Goal: Task Accomplishment & Management: Complete application form

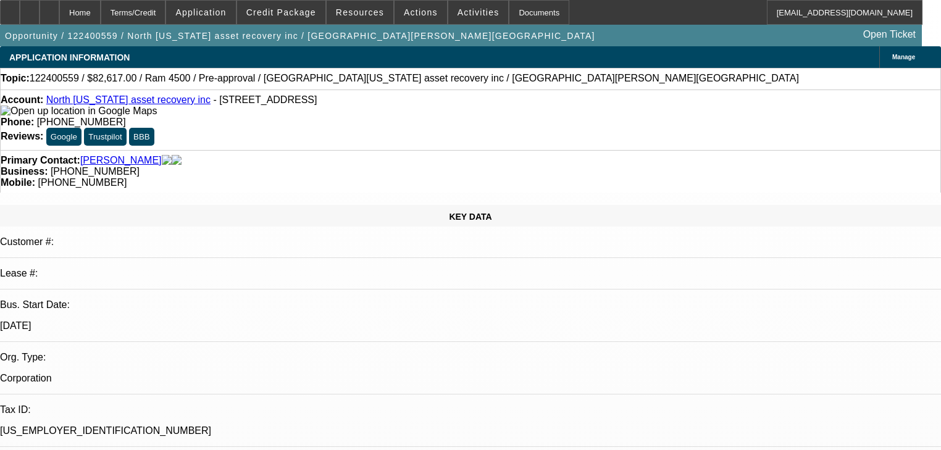
select select "0"
select select "6"
select select "0"
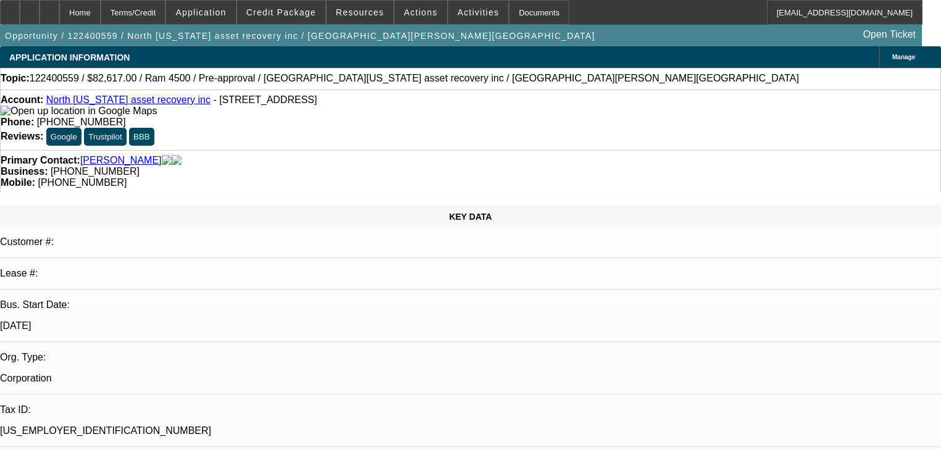
select select "0"
select select "0.1"
select select "4"
select select "0"
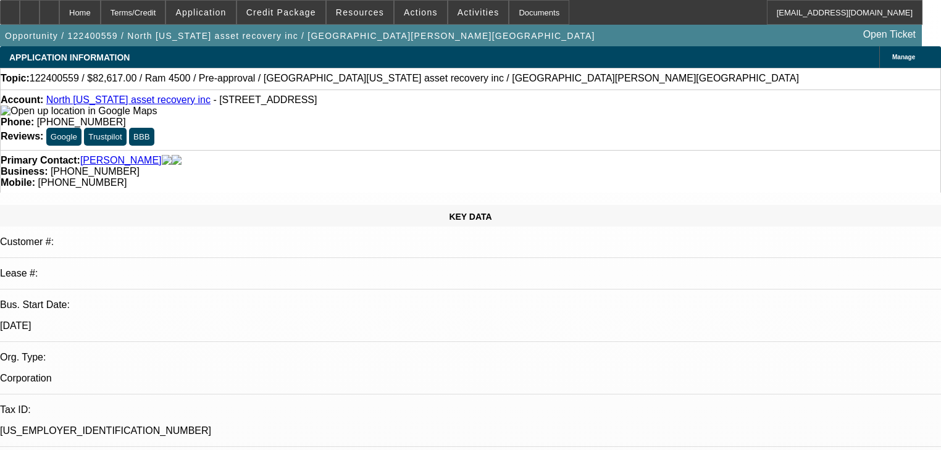
select select "3"
select select "0"
select select "6"
select select "0.1"
select select "0"
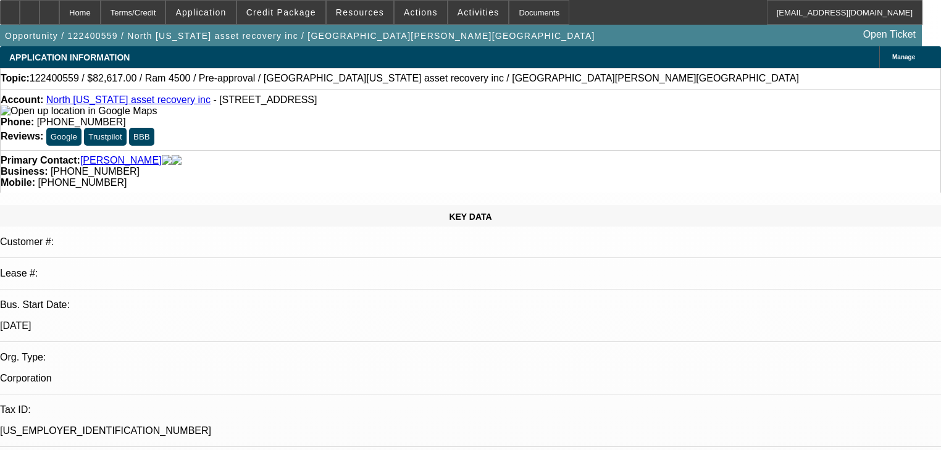
select select "0"
select select "6"
select select "0"
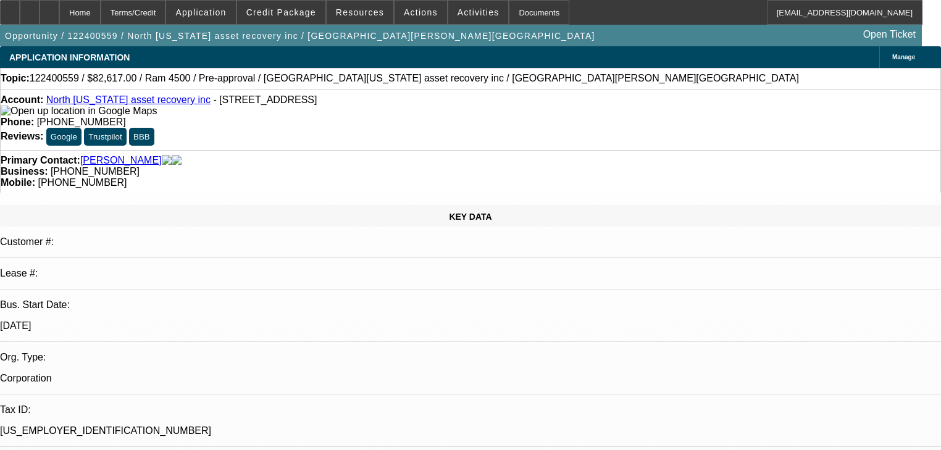
select select "0"
select select "6"
select select "0"
select select "0.1"
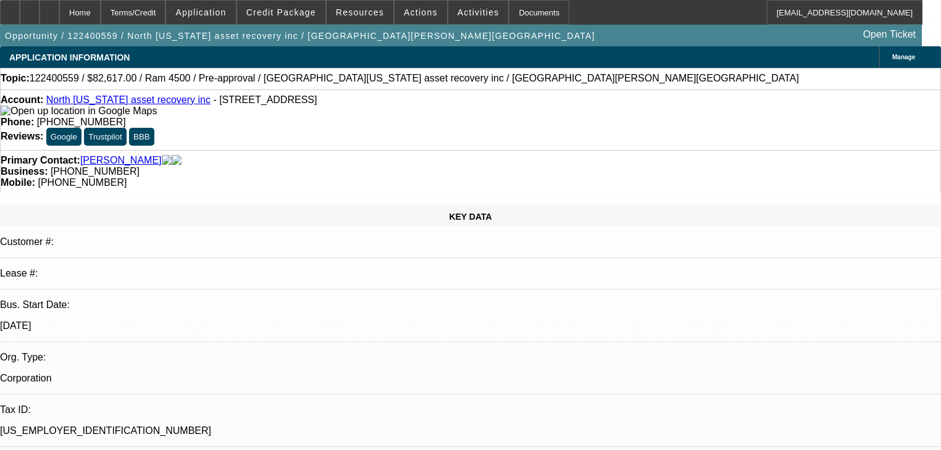
select select "4"
select select "0"
select select "3"
select select "0"
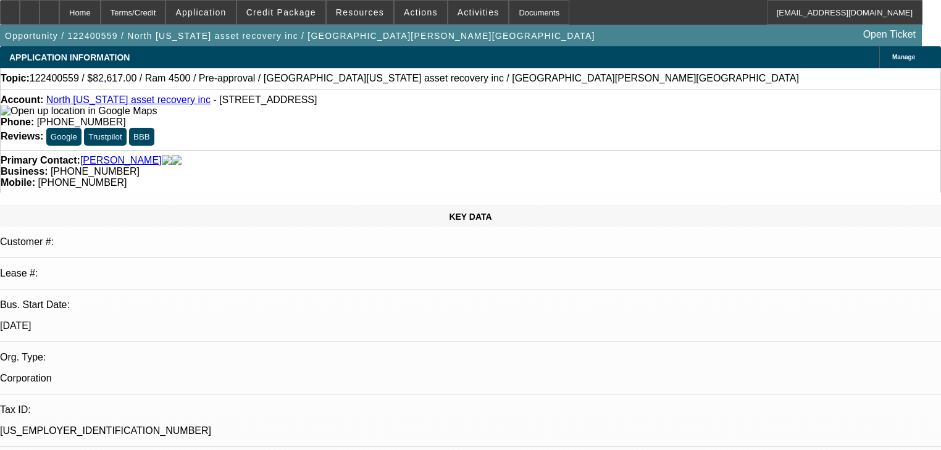
select select "6"
select select "0.1"
select select "0"
select select "6"
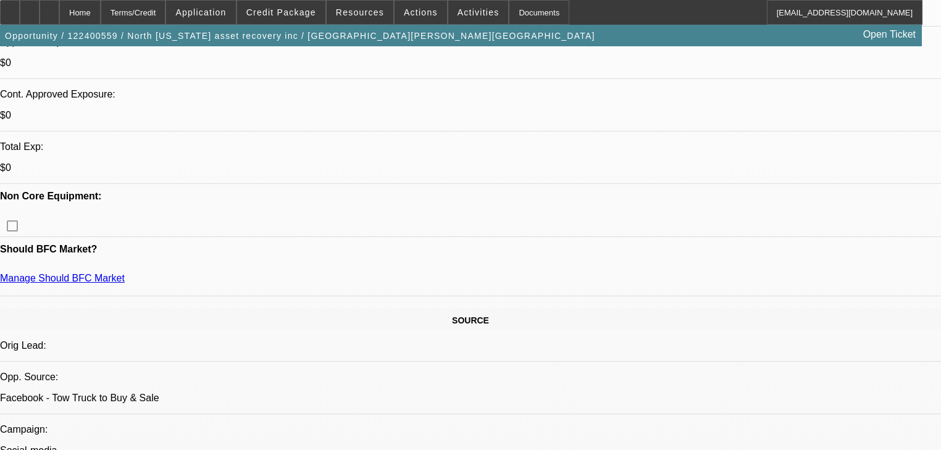
scroll to position [741, 0]
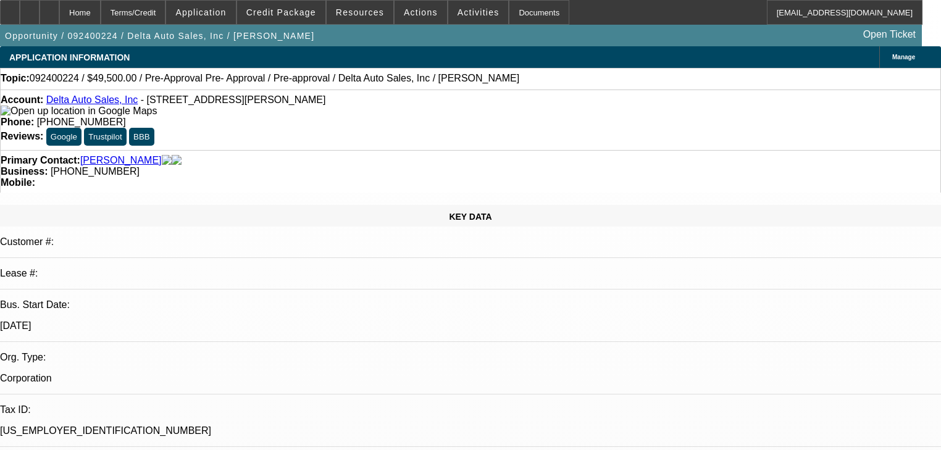
select select "0.1"
select select "3"
select select "2"
select select "0"
select select "6"
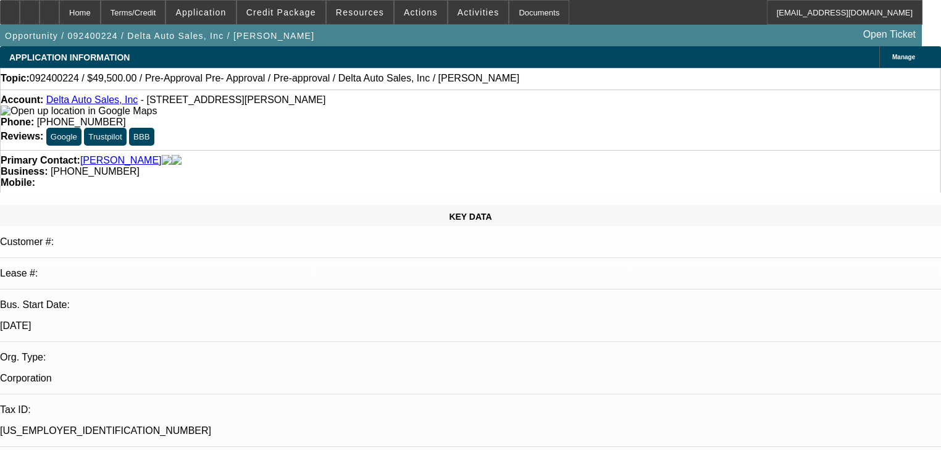
select select "0.1"
select select "0"
select select "6"
select select "0.1"
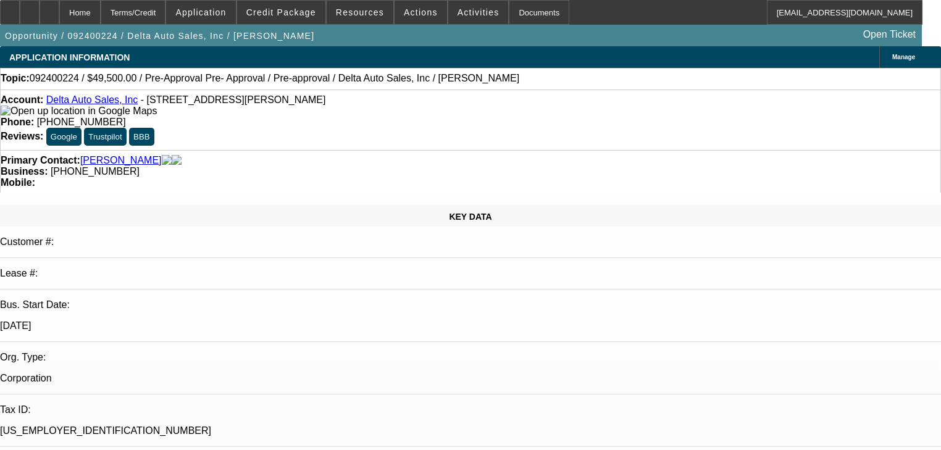
select select "2"
select select "0"
select select "6"
select select "0.1"
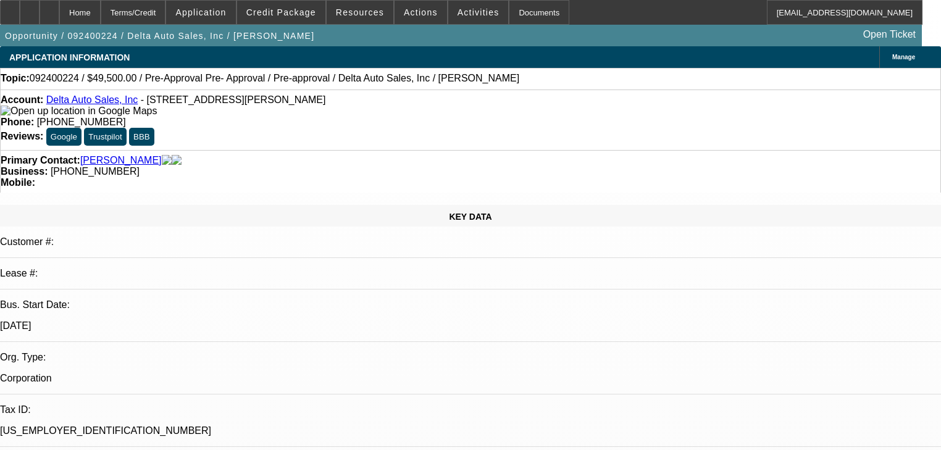
select select "2"
select select "0"
select select "6"
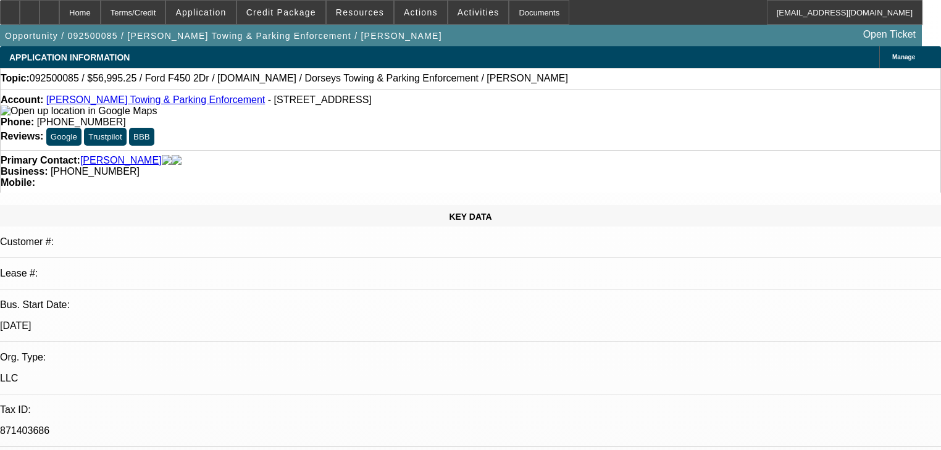
select select "2"
select select "0"
select select "6"
select select "2"
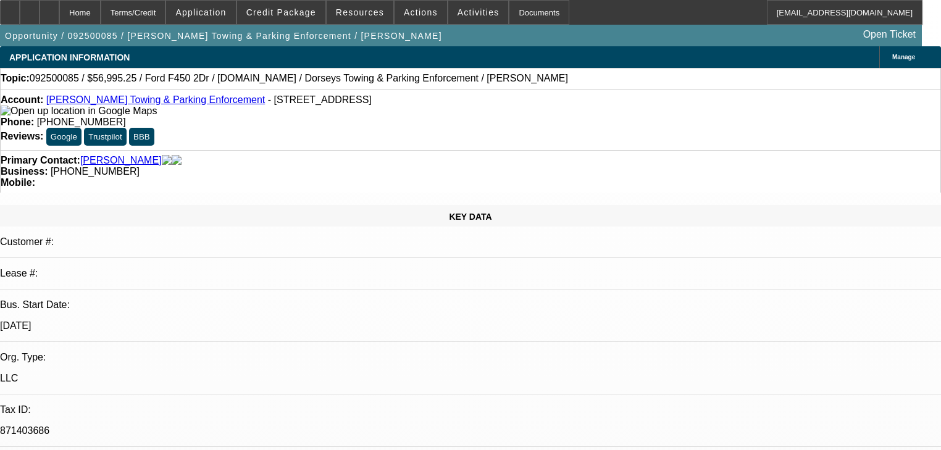
select select "2"
select select "0"
select select "6"
select select "0"
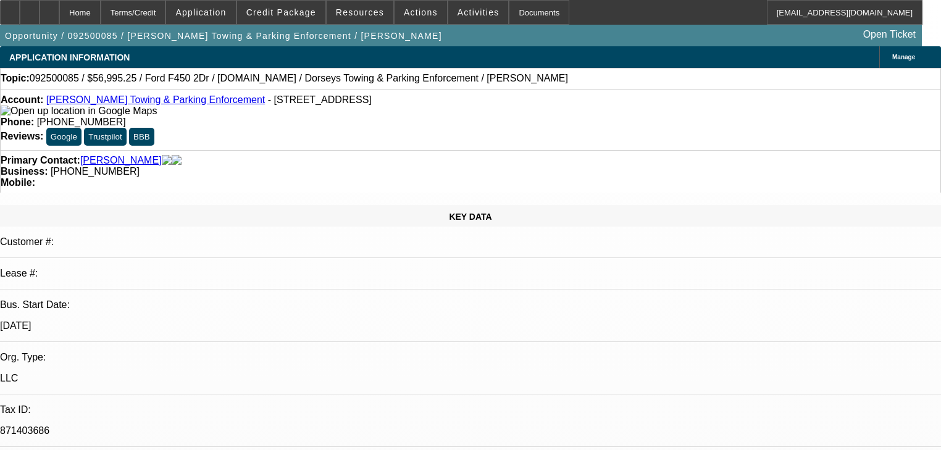
select select "0"
select select "6"
select select "0"
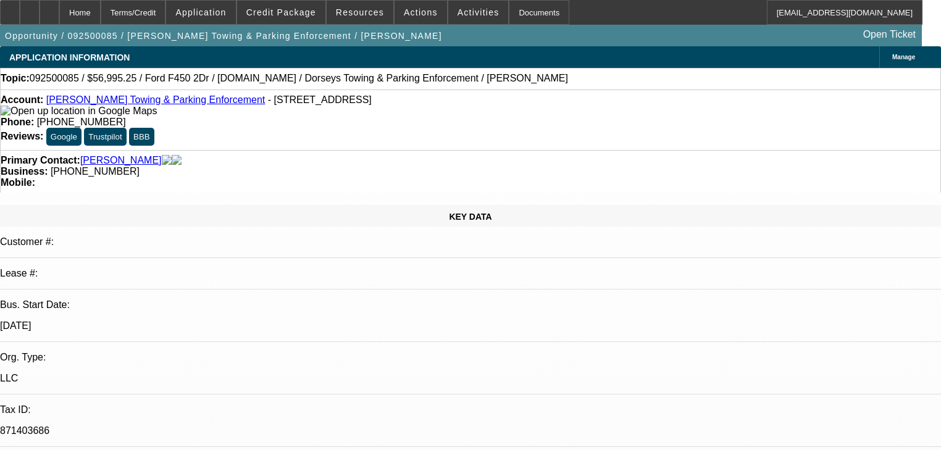
select select "6"
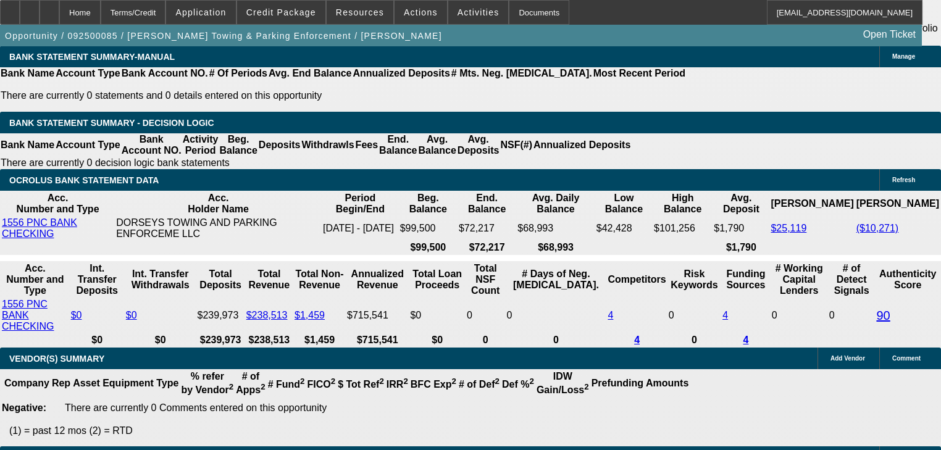
scroll to position [2130, 0]
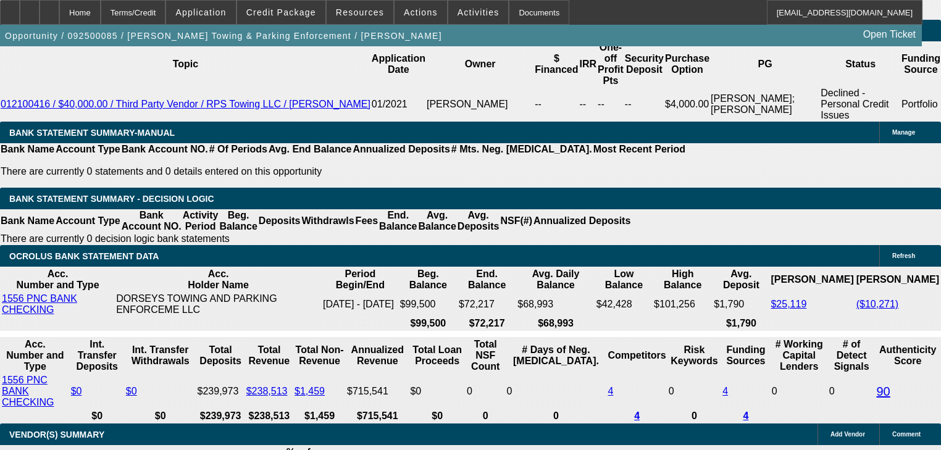
scroll to position [2083, 0]
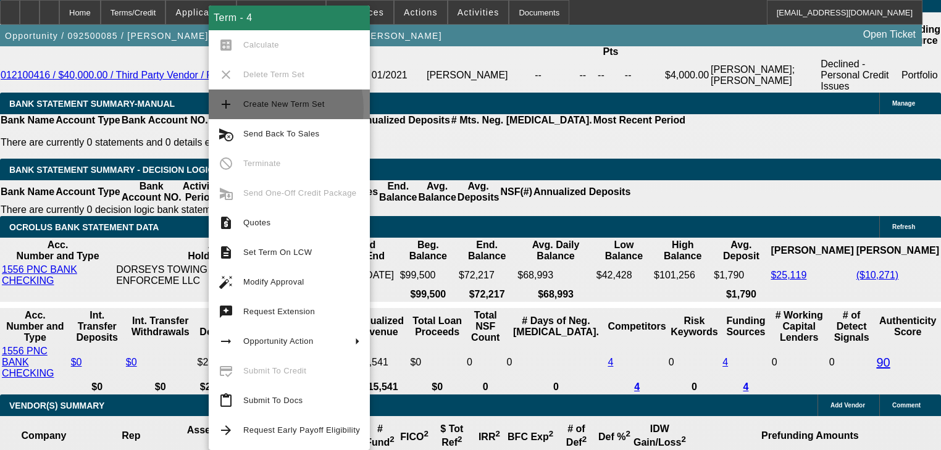
click at [265, 109] on span "Create New Term Set" at bounding box center [301, 104] width 117 height 15
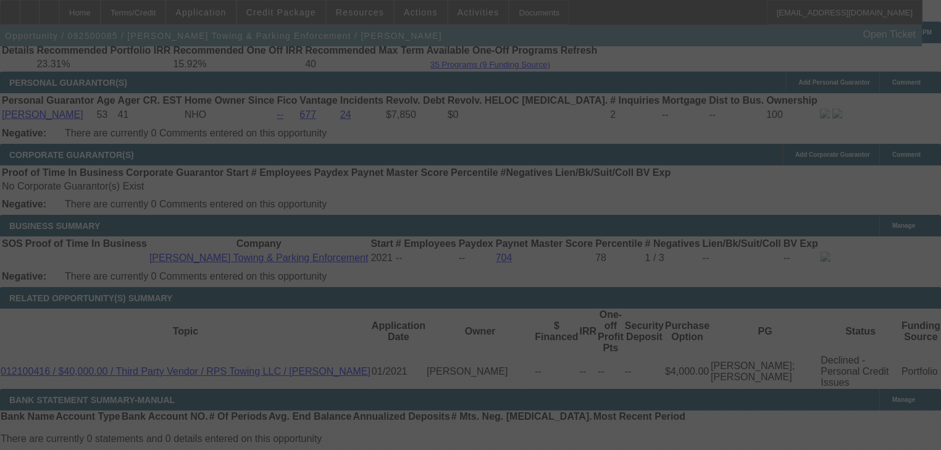
scroll to position [1490, 0]
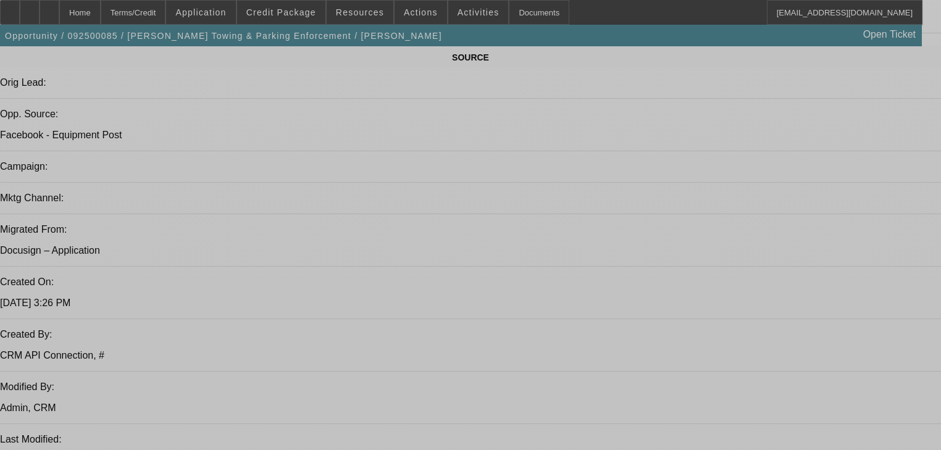
select select "2"
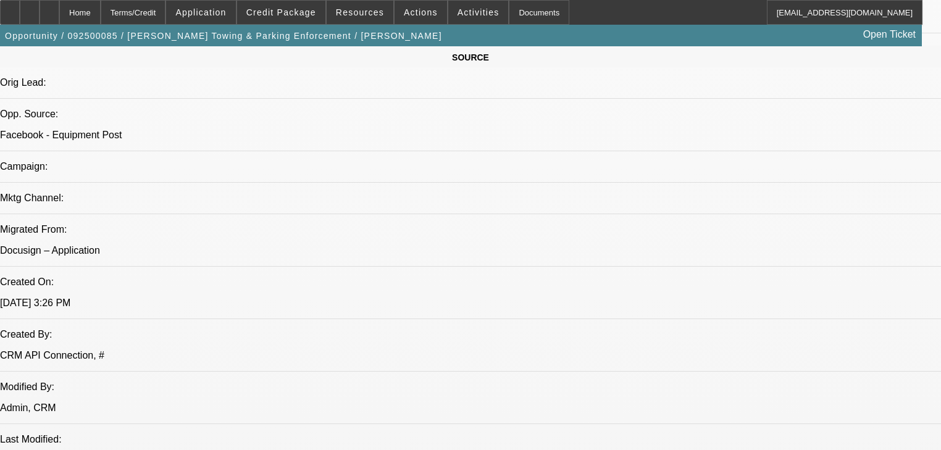
select select "2"
select select "0"
select select "6"
select select "2"
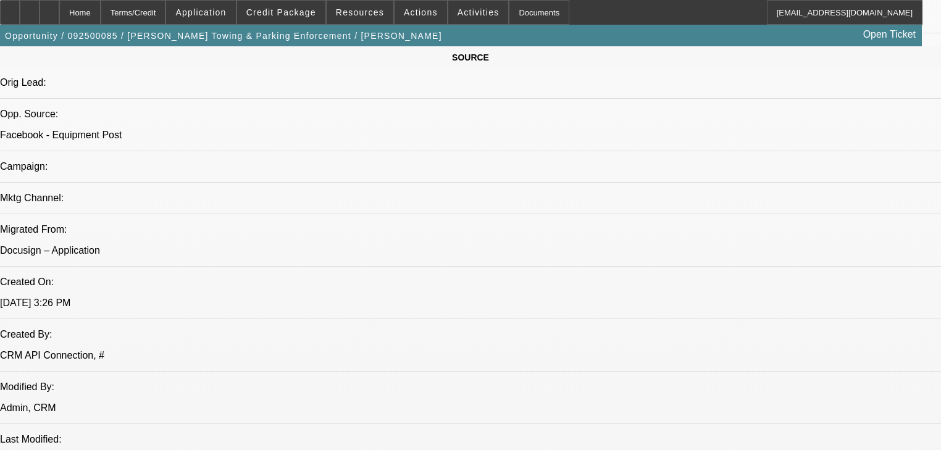
select select "0"
select select "6"
select select "2"
select select "0"
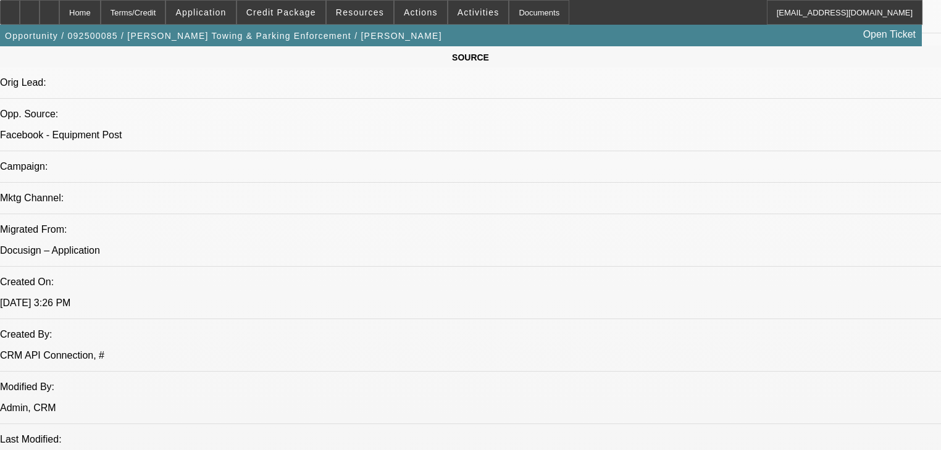
select select "6"
select select "0"
select select "6"
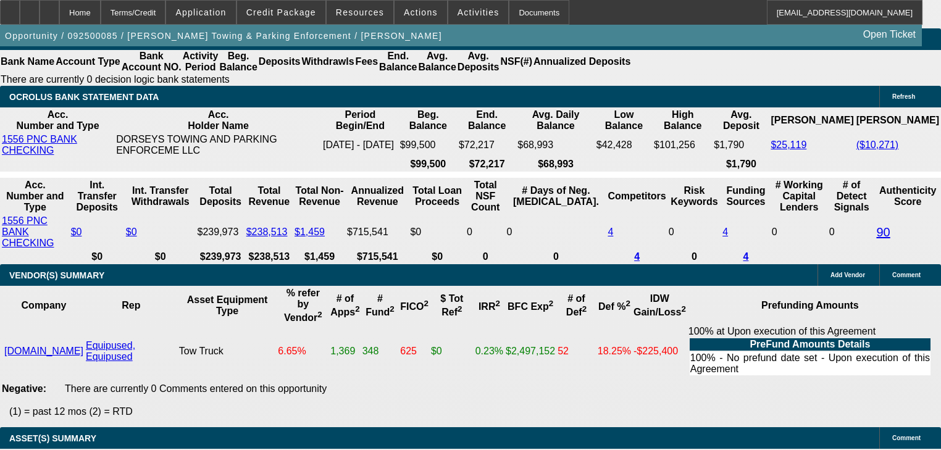
scroll to position [2222, 0]
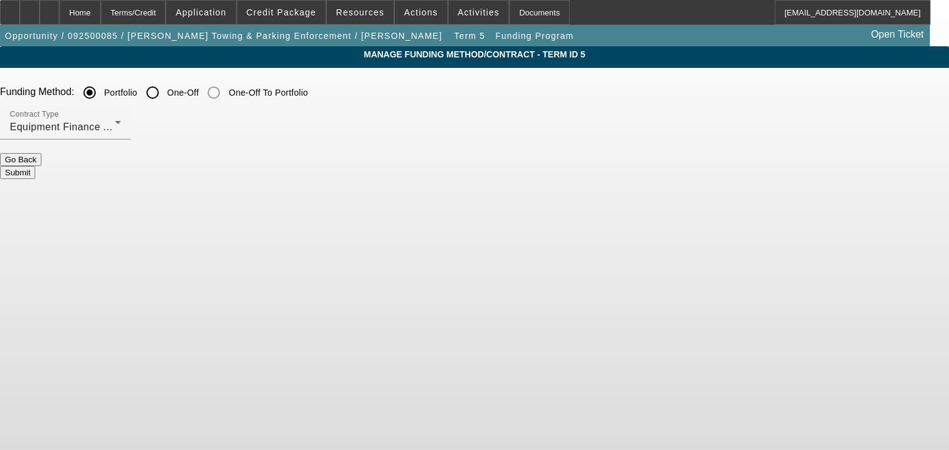
click at [165, 84] on input "One-Off" at bounding box center [152, 92] width 25 height 25
radio input "true"
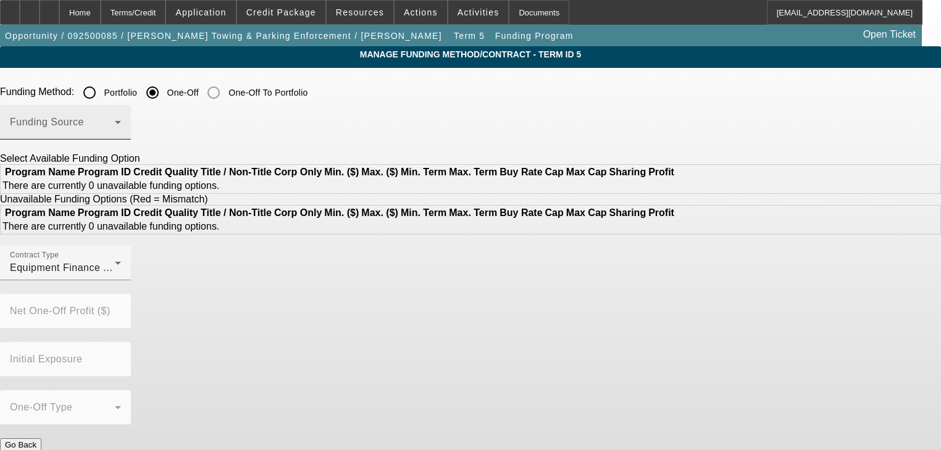
click at [115, 133] on span at bounding box center [62, 127] width 105 height 15
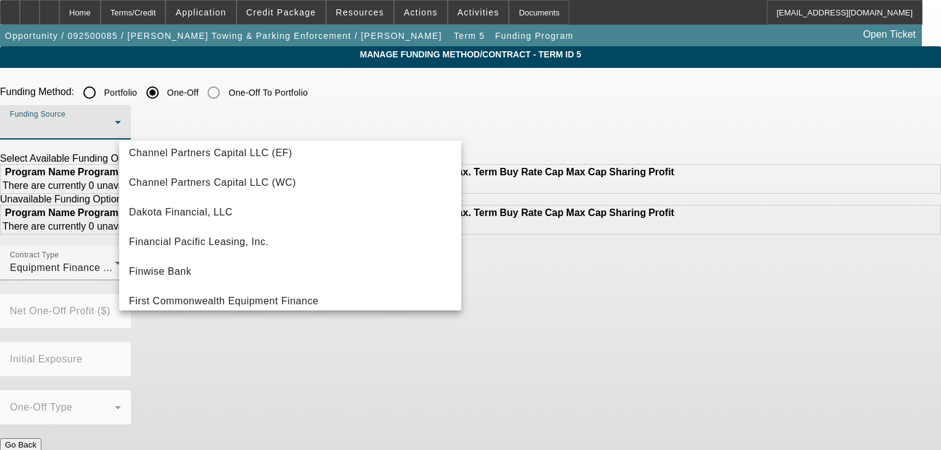
scroll to position [49, 0]
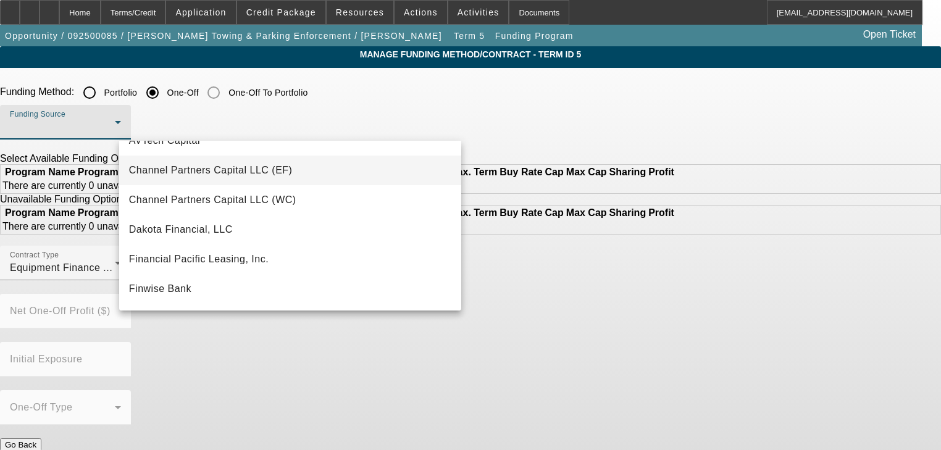
click at [250, 177] on span "Channel Partners Capital LLC (EF)" at bounding box center [211, 170] width 164 height 15
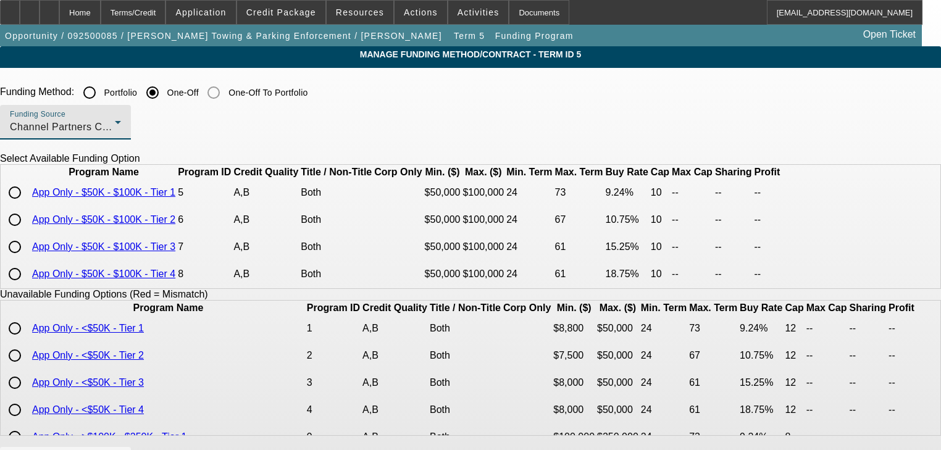
click at [27, 232] on input "radio" at bounding box center [14, 220] width 25 height 25
radio input "true"
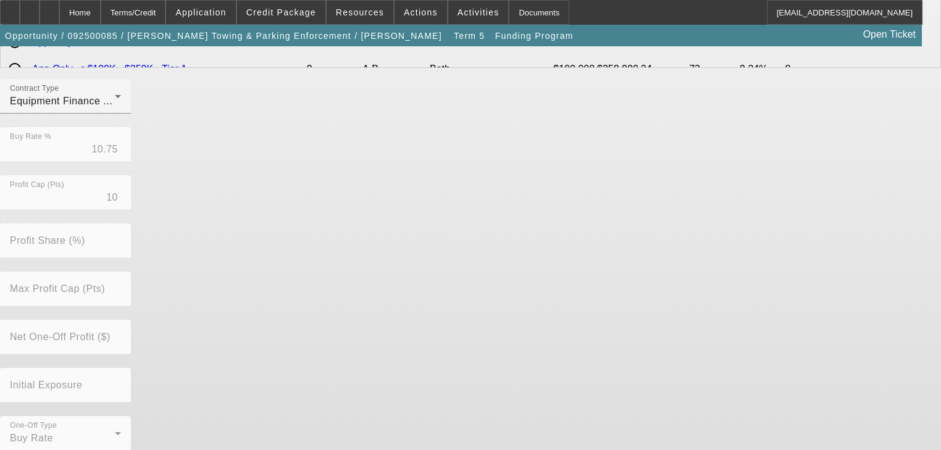
scroll to position [390, 0]
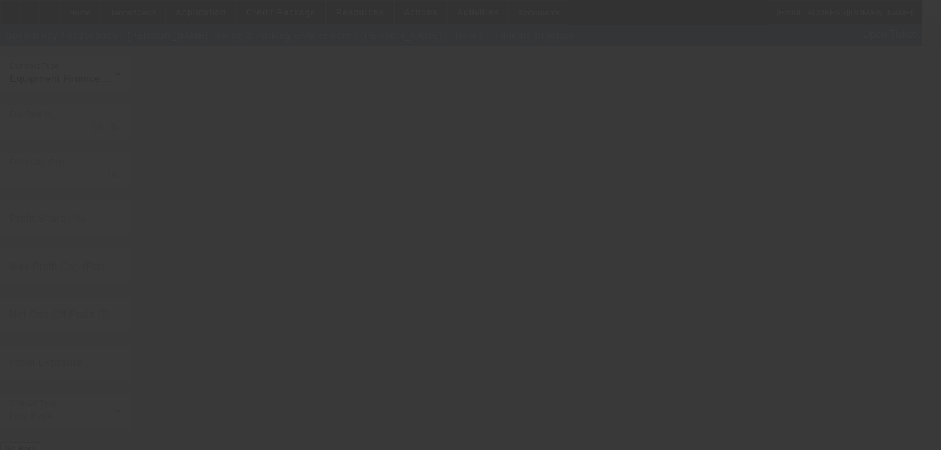
radio input "true"
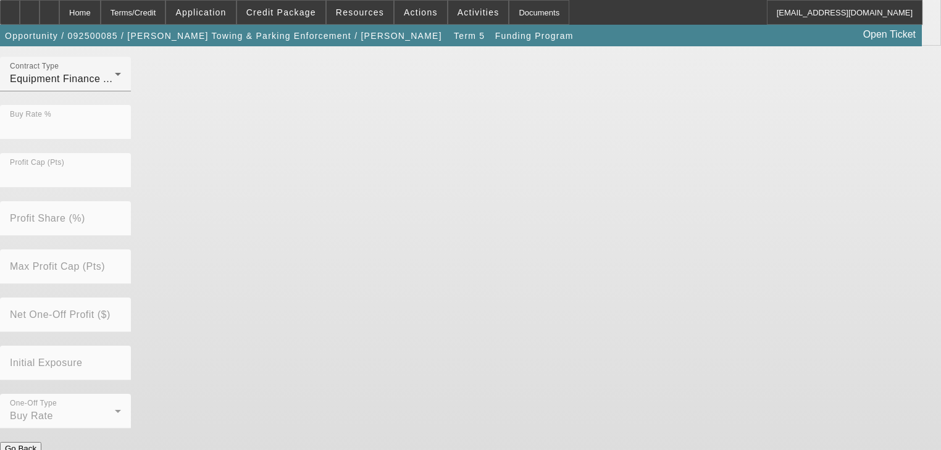
scroll to position [0, 0]
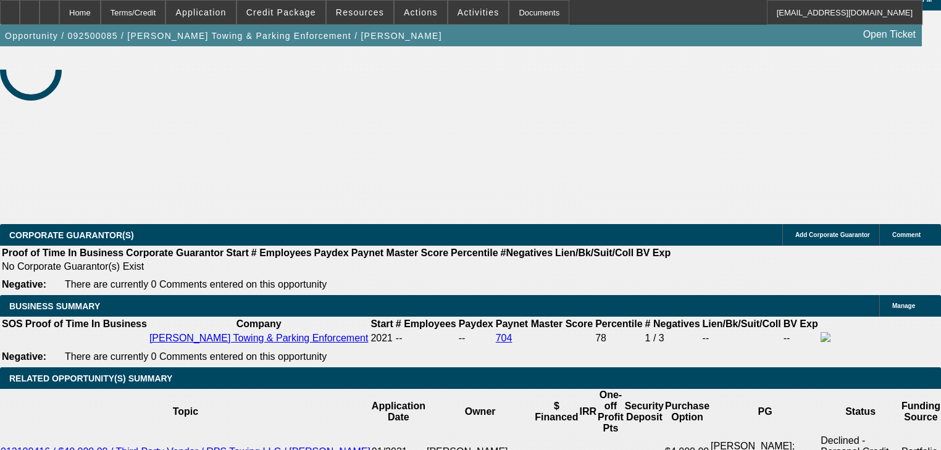
select select "2"
select select "0"
select select "6"
select select "2"
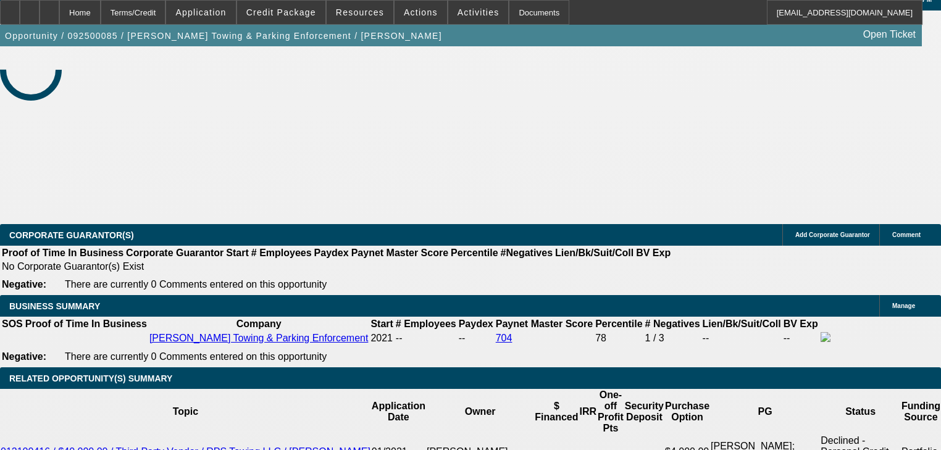
select select "2"
select select "0"
select select "6"
select select "2"
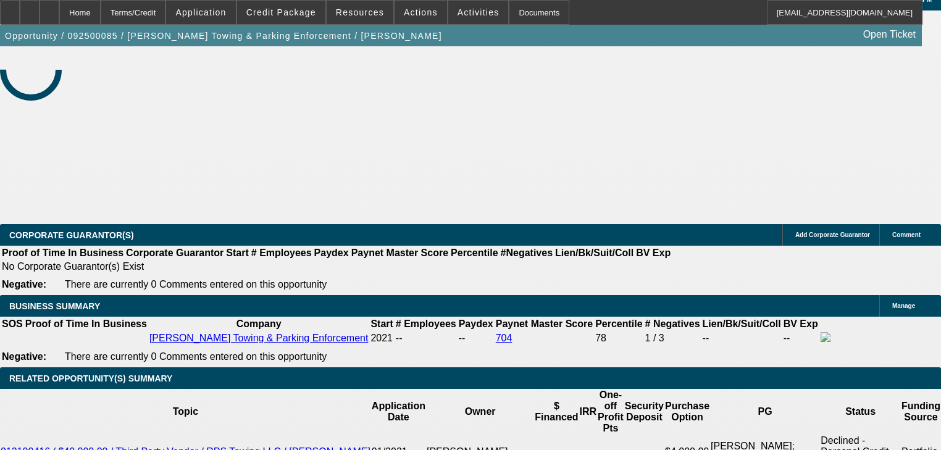
select select "0"
select select "6"
select select "0"
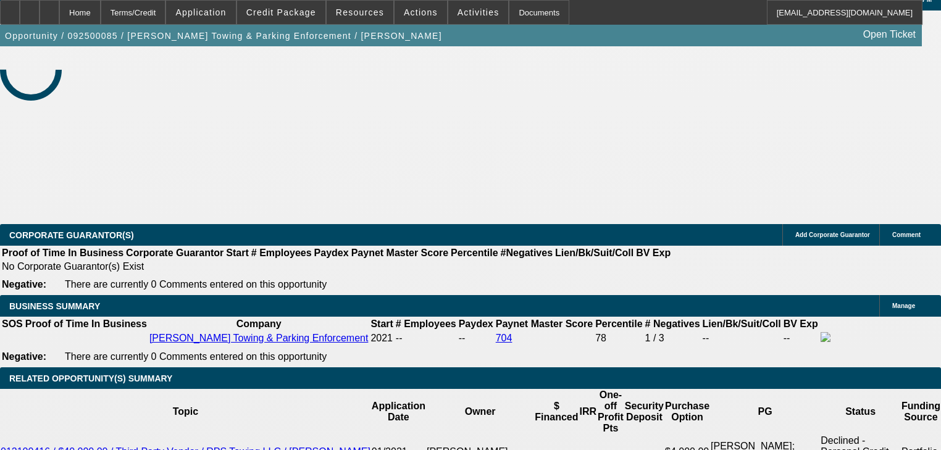
select select "6"
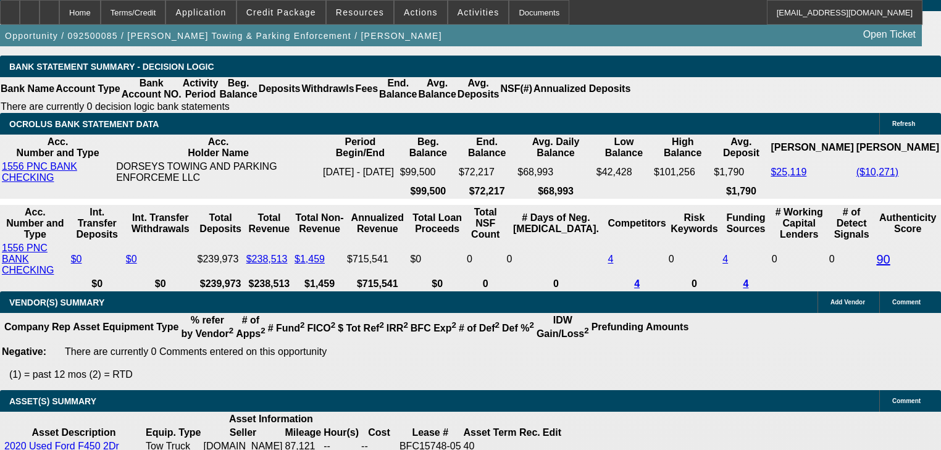
scroll to position [2187, 0]
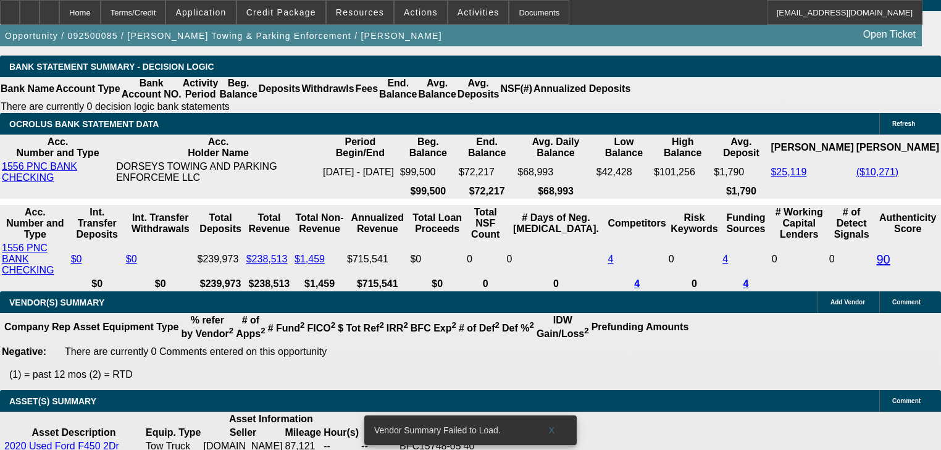
select select "1"
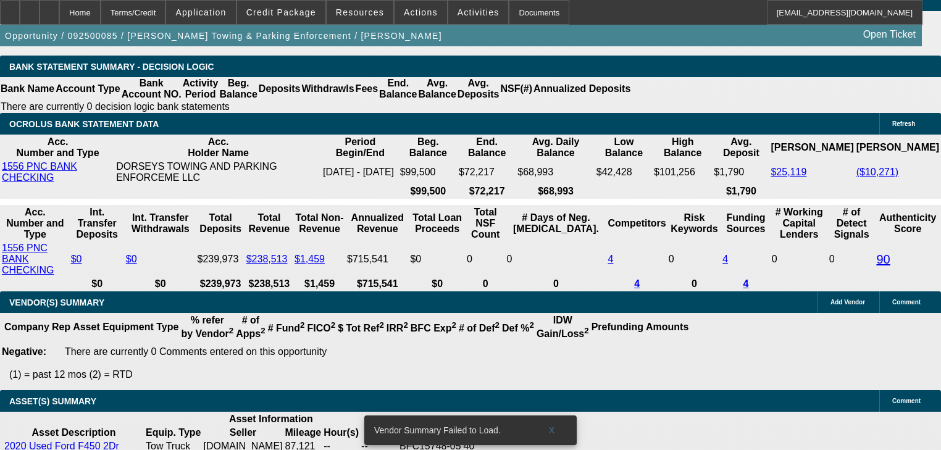
type input "UNKNOWN"
select select "0"
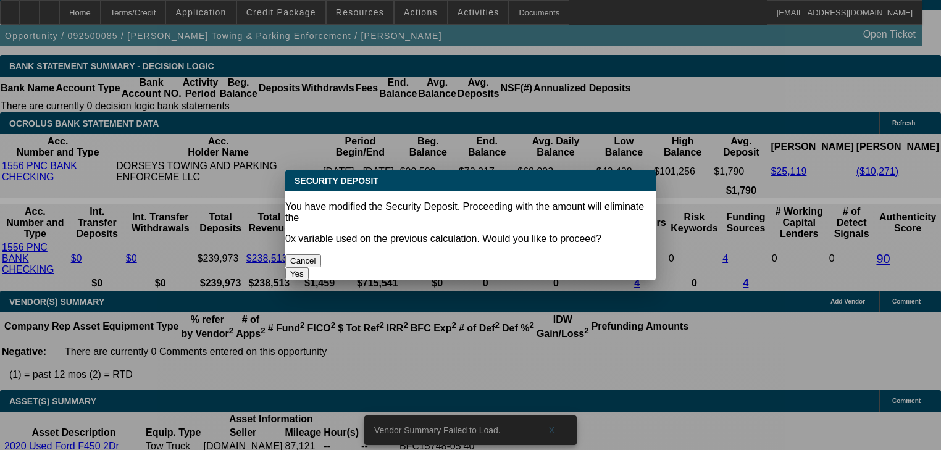
click at [309, 267] on button "Yes" at bounding box center [296, 273] width 23 height 13
type input "$0.00"
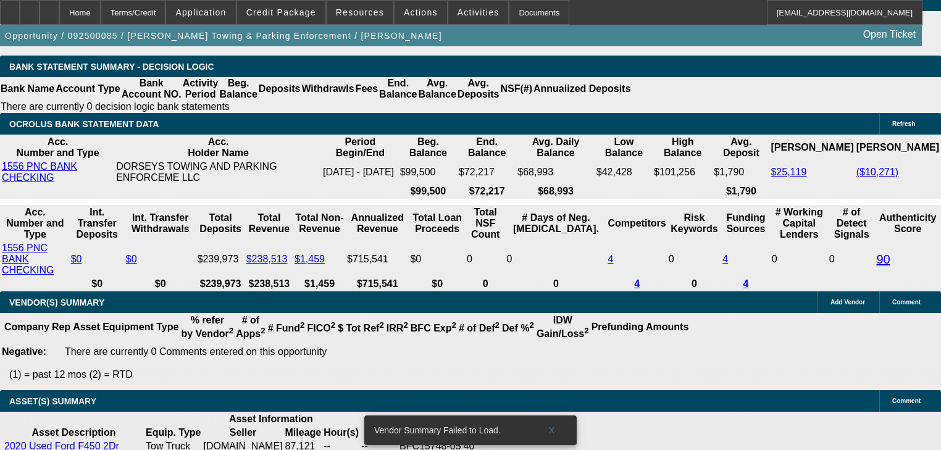
drag, startPoint x: 262, startPoint y: 173, endPoint x: 264, endPoint y: 146, distance: 27.3
select select "0"
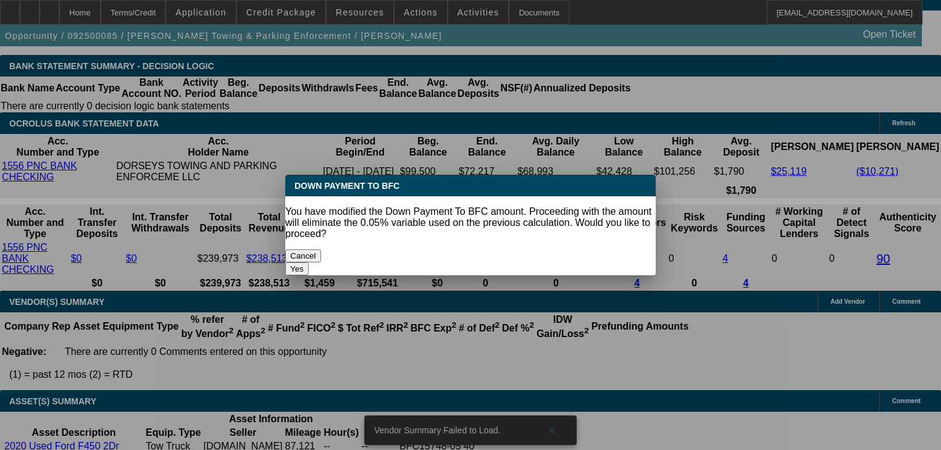
scroll to position [0, 0]
click at [545, 263] on div "Yes" at bounding box center [470, 269] width 371 height 13
click at [309, 263] on button "Yes" at bounding box center [296, 269] width 23 height 13
type input "$0.00"
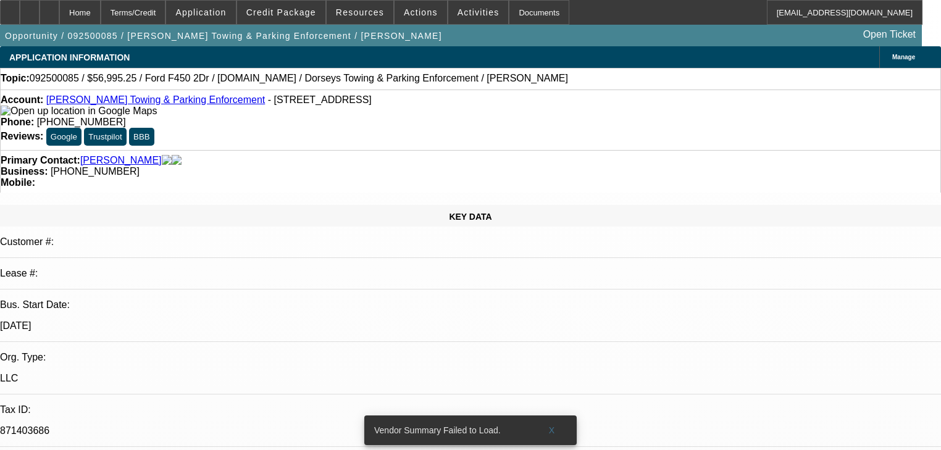
type input "$1,736.84"
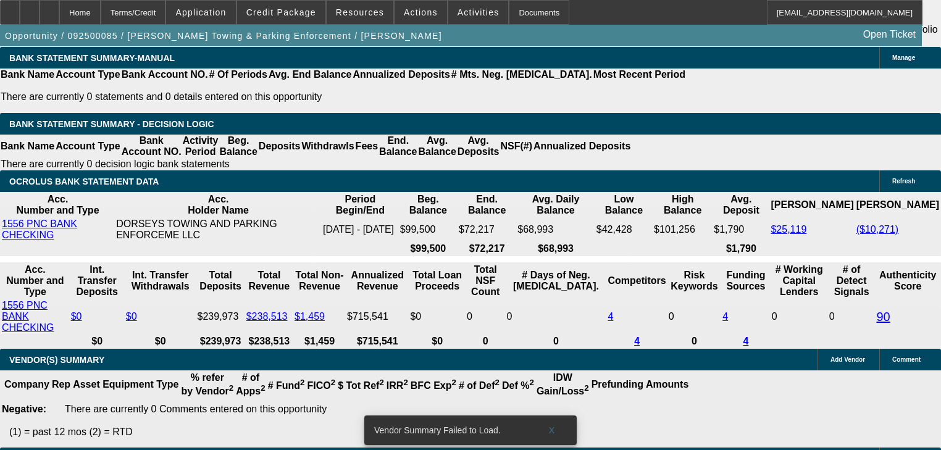
scroll to position [2038, 0]
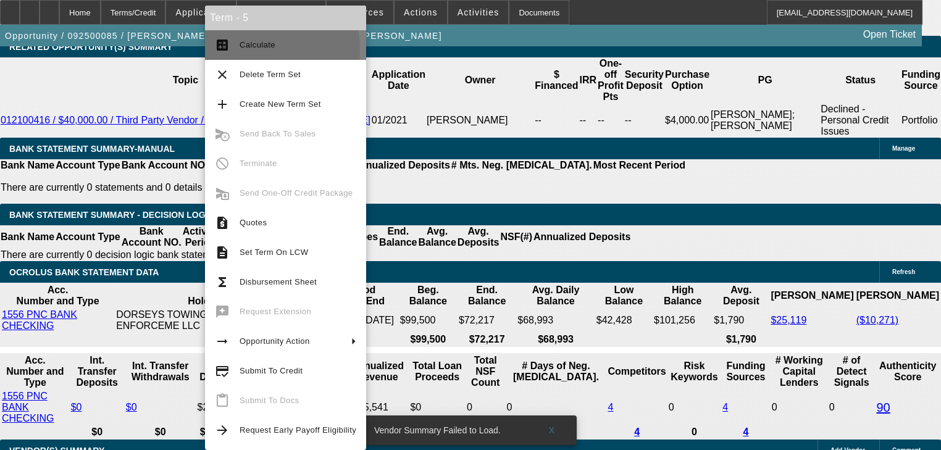
click at [230, 51] on button "calculate Calculate" at bounding box center [285, 45] width 161 height 30
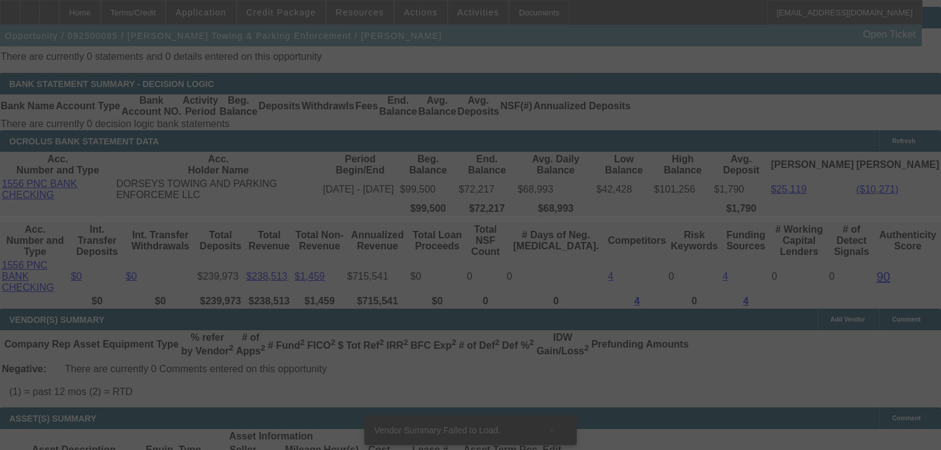
scroll to position [2187, 0]
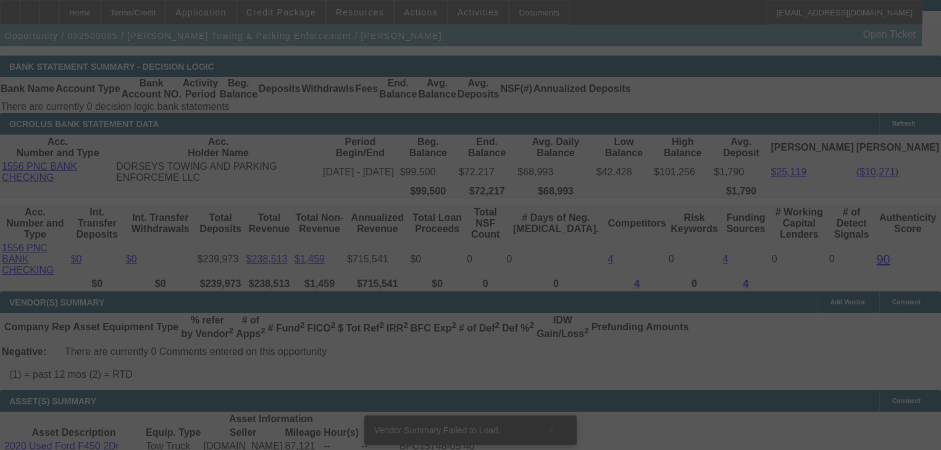
select select "0"
select select "6"
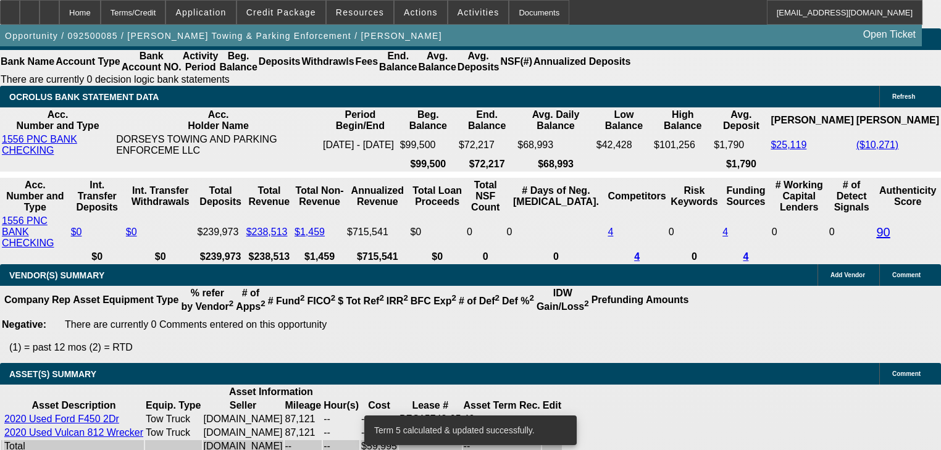
scroll to position [2236, 0]
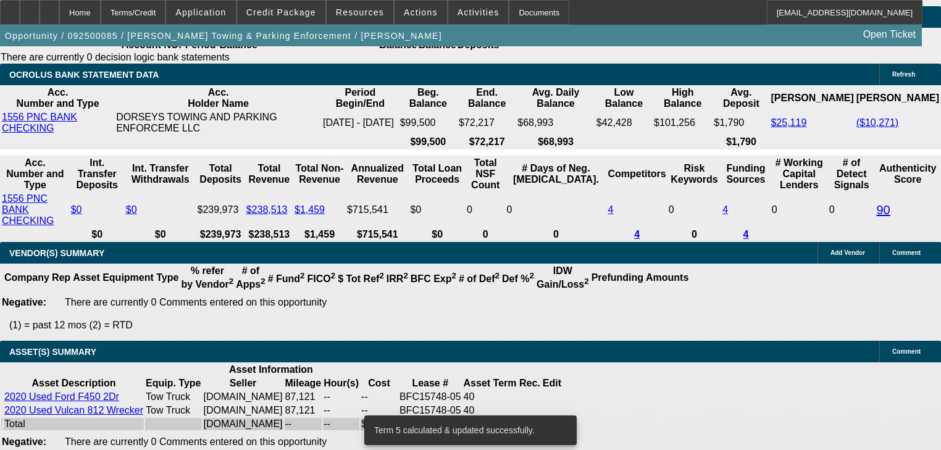
type input "1"
type input "UNKNOWN"
type input "$1,275.58"
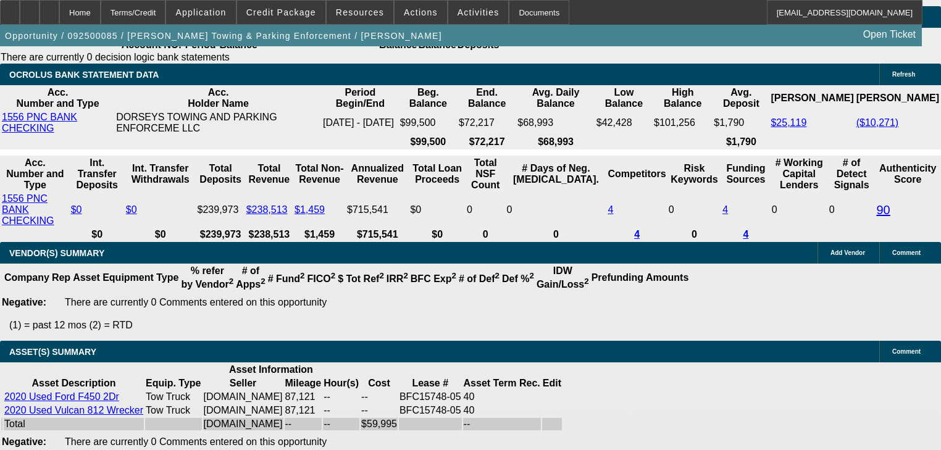
type input "14"
type input "$1,639.45"
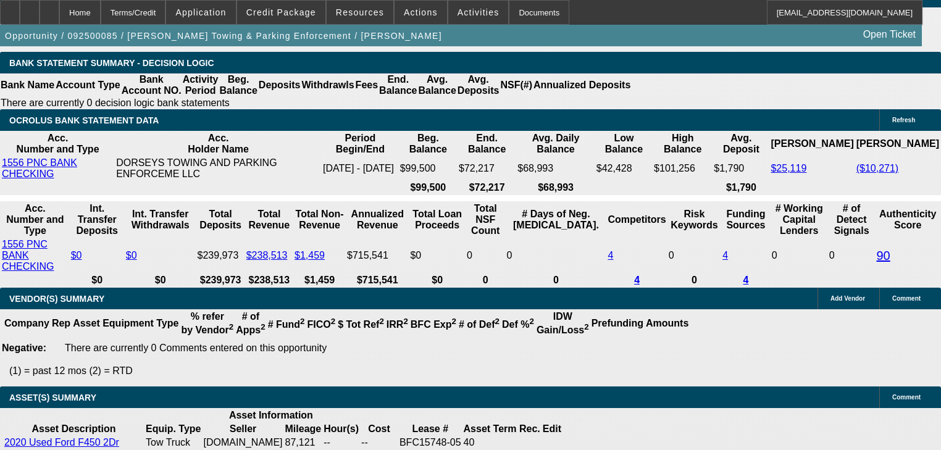
scroll to position [2137, 0]
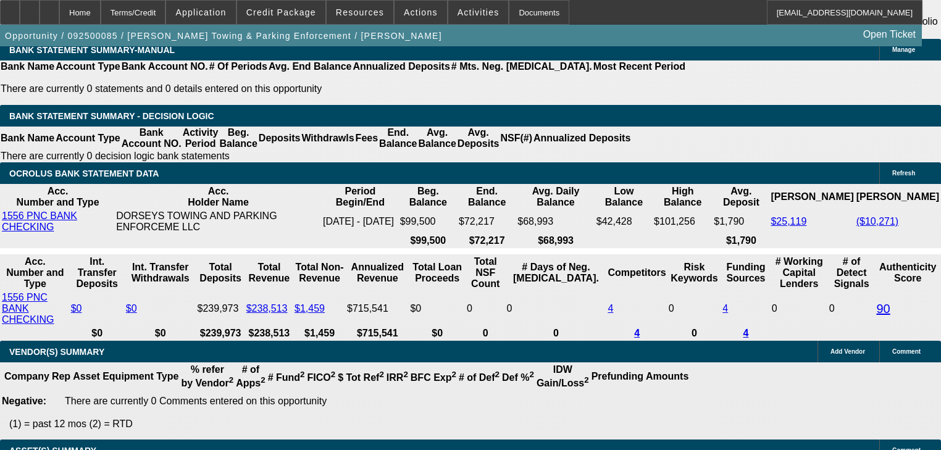
type input "14"
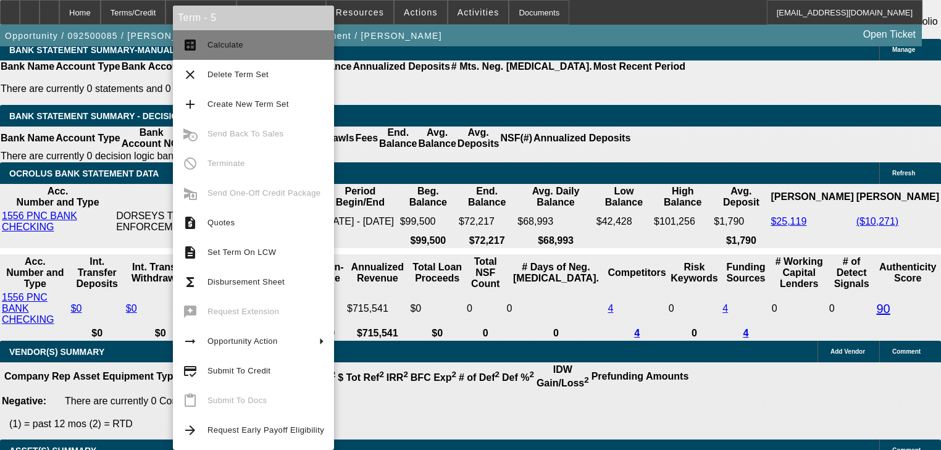
click at [222, 46] on span "Calculate" at bounding box center [226, 44] width 36 height 9
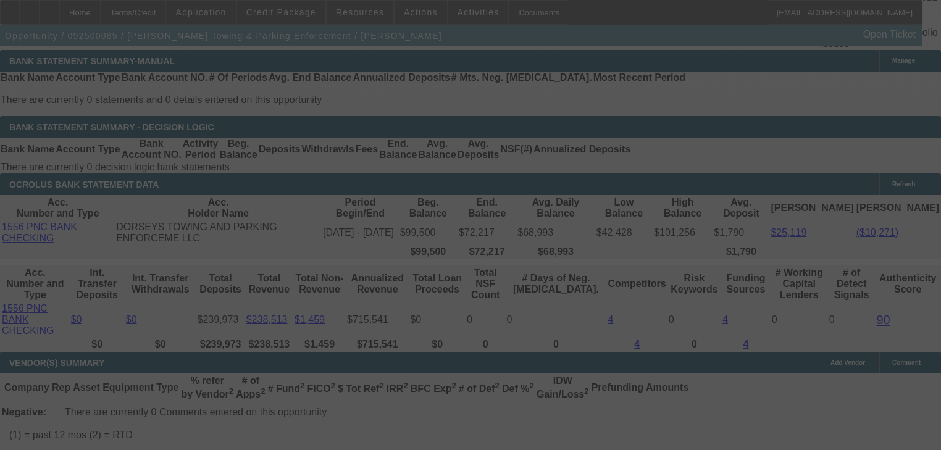
select select "0"
select select "6"
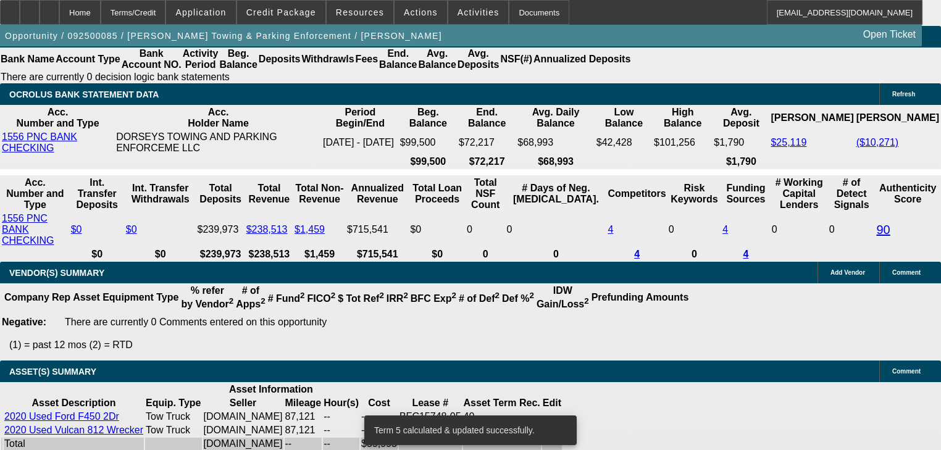
scroll to position [2225, 0]
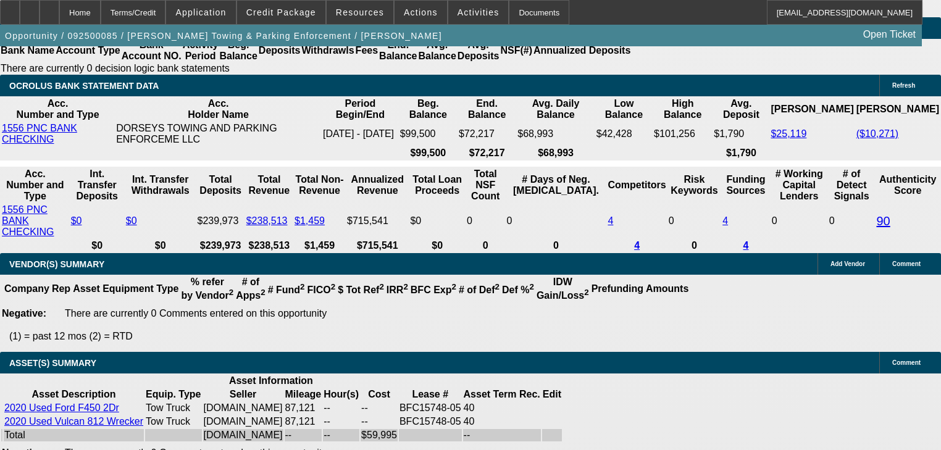
type input "1"
type input "UNKNOWN"
type input "$1,275.58"
type input "15"
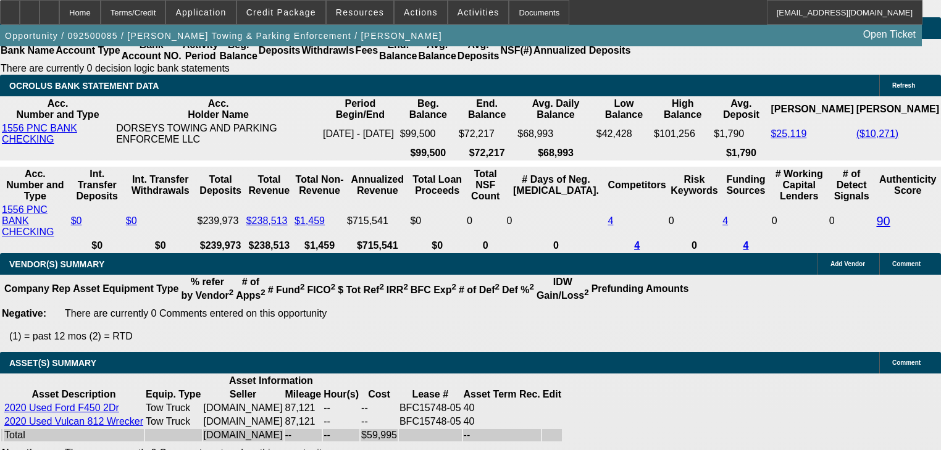
type input "$1,669.71"
type input "15"
type input "1"
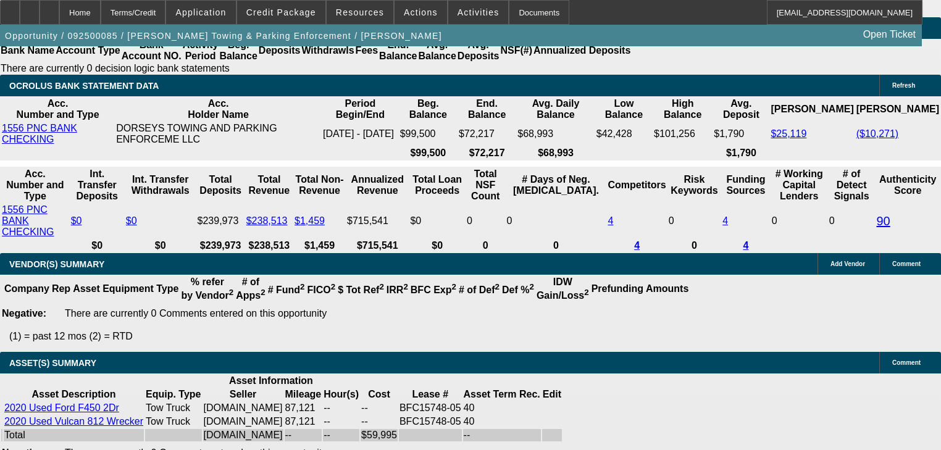
type input "$1,667.00"
type input "14.9"
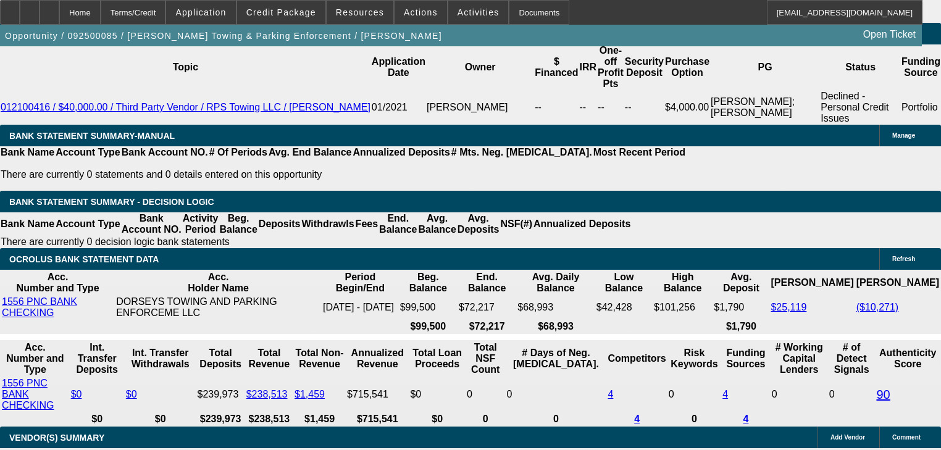
scroll to position [2027, 0]
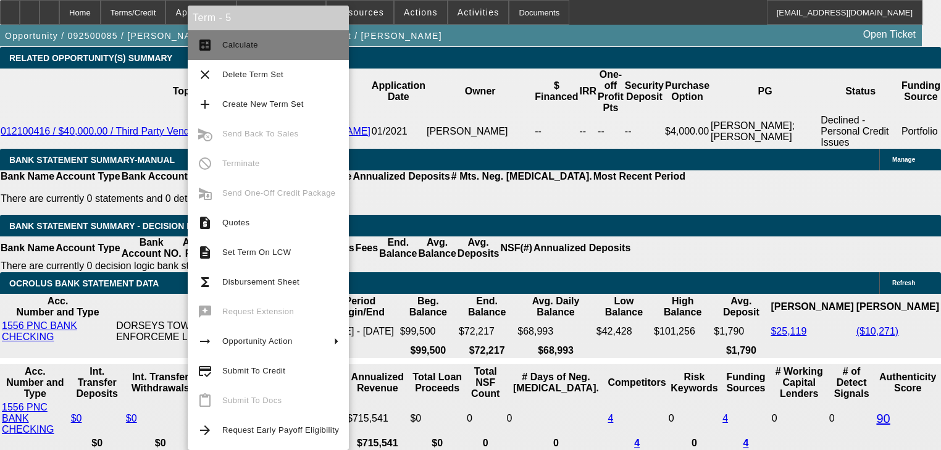
click at [240, 46] on span "Calculate" at bounding box center [240, 44] width 36 height 9
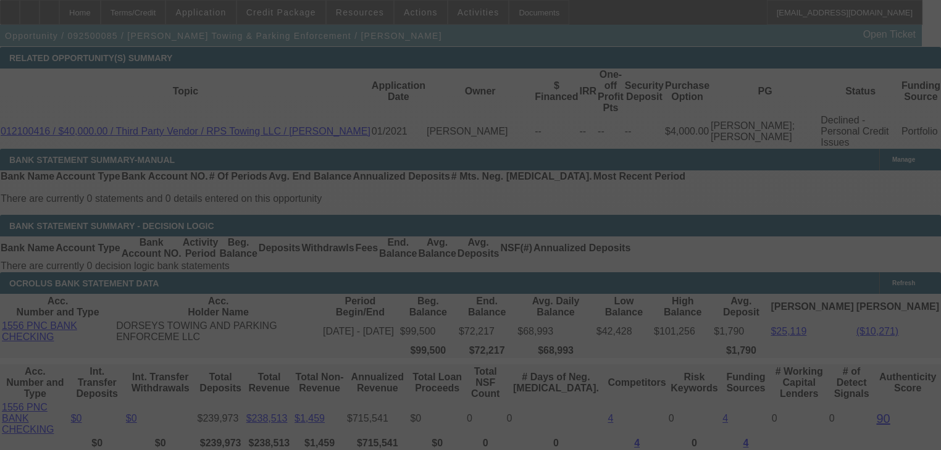
select select "0"
select select "6"
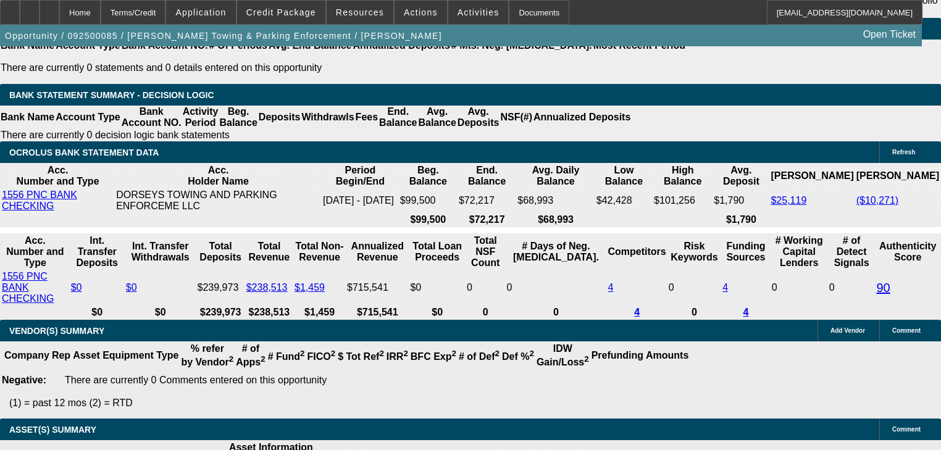
scroll to position [2176, 0]
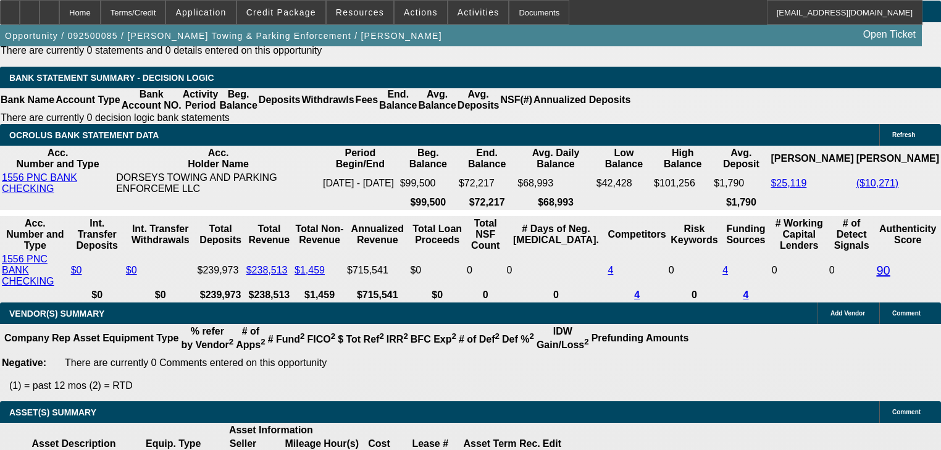
type input "1"
type input "UNKNOWN"
type input "1650"
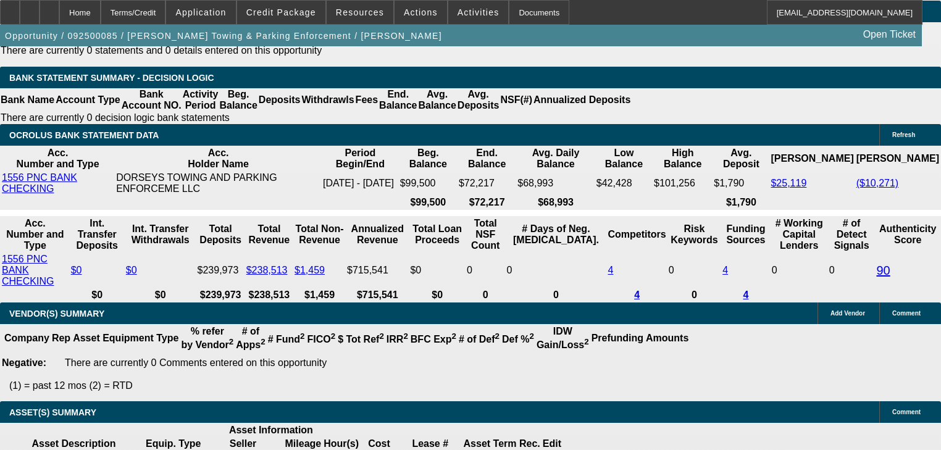
type input "14.3"
type input "$1,650.00"
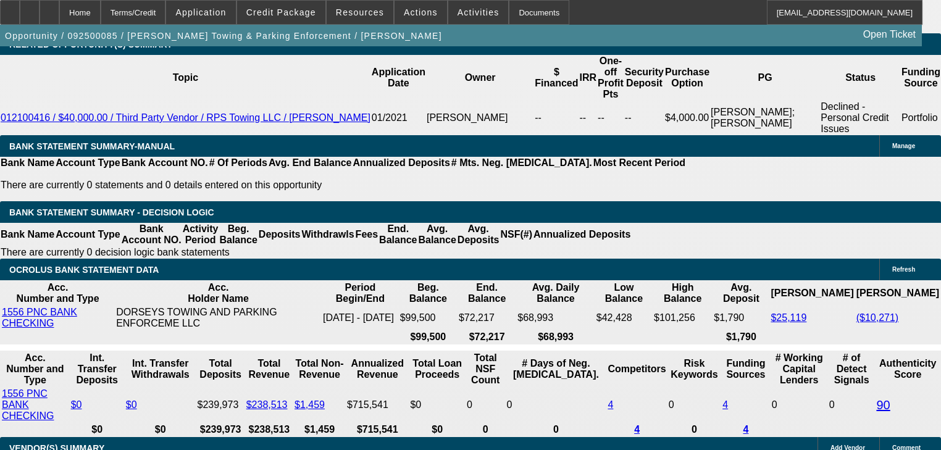
scroll to position [2027, 0]
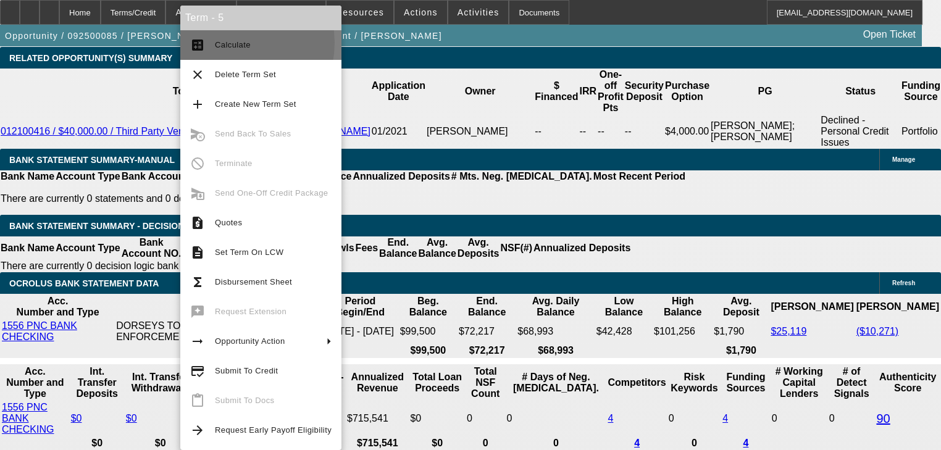
click at [229, 43] on span "Calculate" at bounding box center [233, 44] width 36 height 9
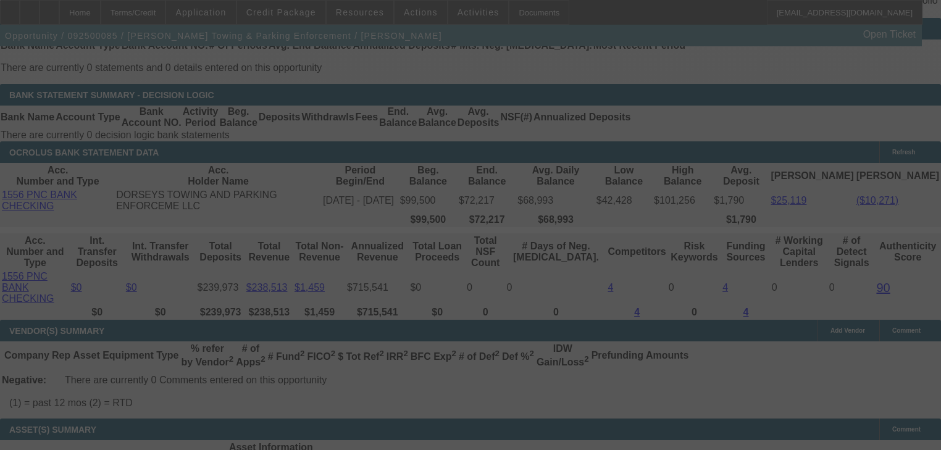
scroll to position [2176, 0]
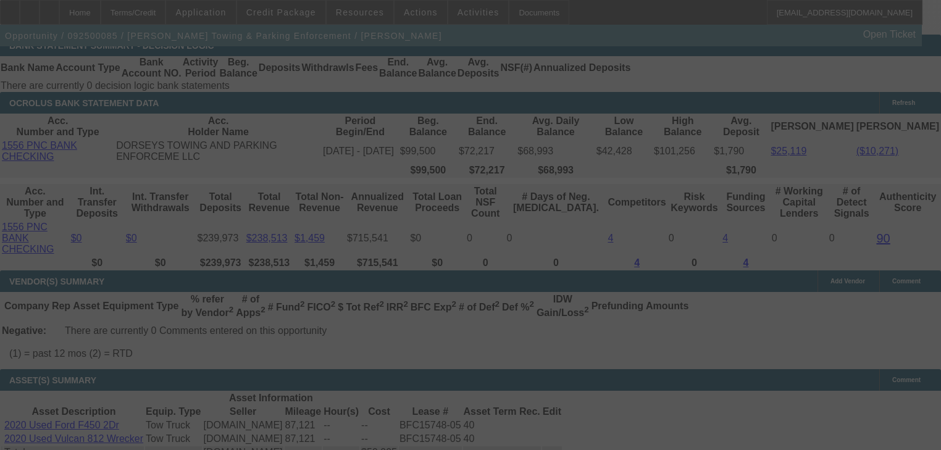
select select "0"
select select "6"
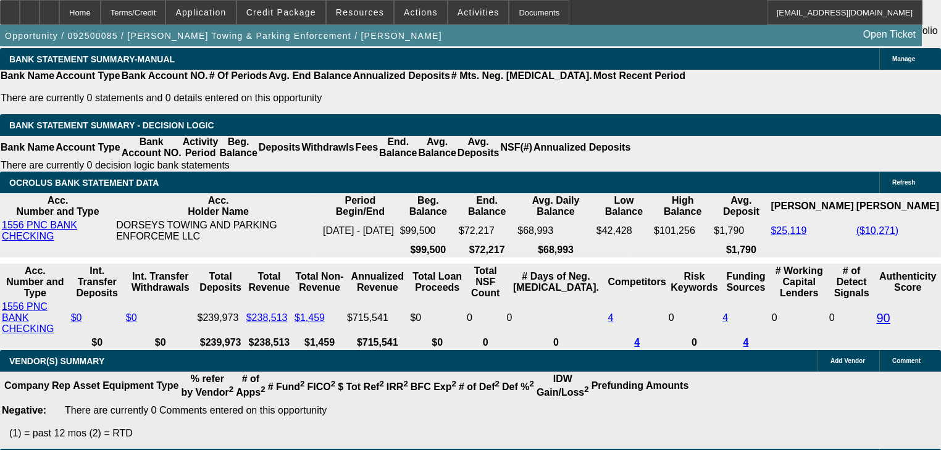
scroll to position [2126, 0]
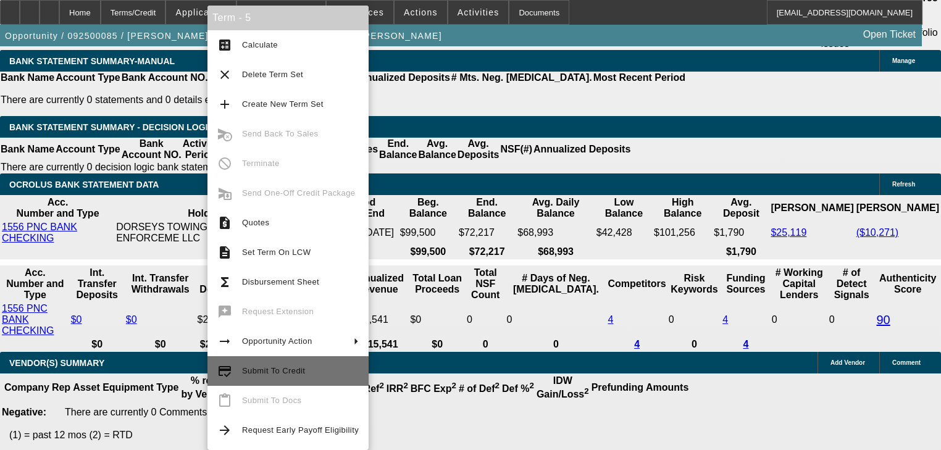
click at [288, 385] on button "credit_score Submit To Credit" at bounding box center [288, 371] width 161 height 30
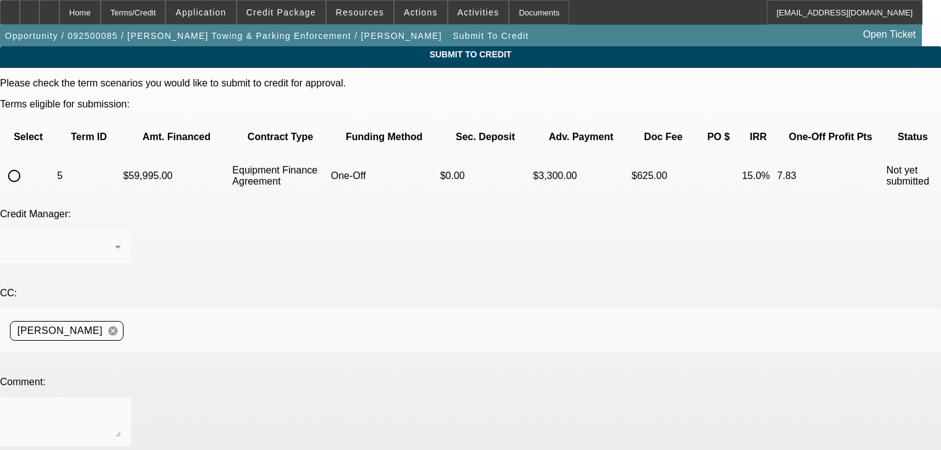
click at [27, 164] on input "radio" at bounding box center [14, 176] width 25 height 25
radio input "true"
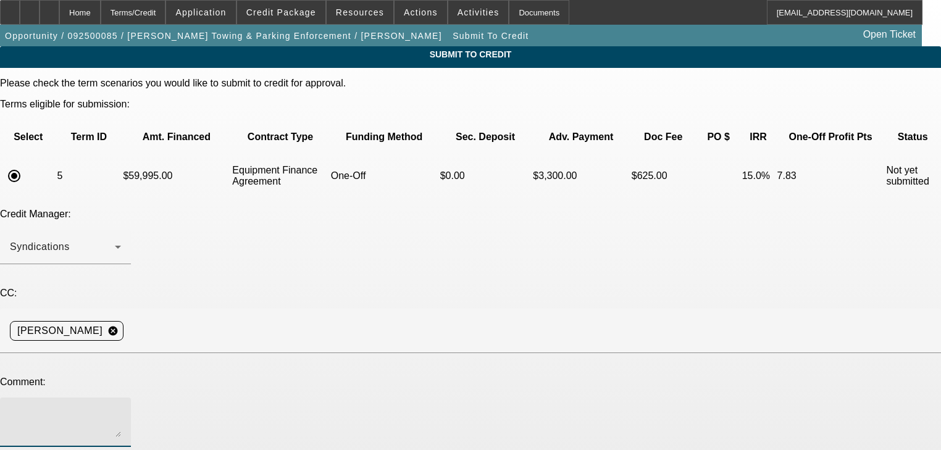
click at [121, 408] on textarea at bounding box center [65, 423] width 111 height 30
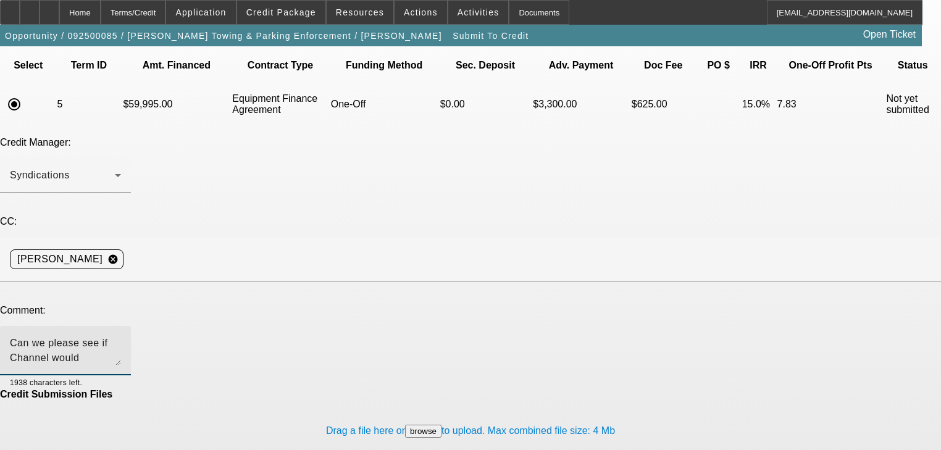
scroll to position [74, 0]
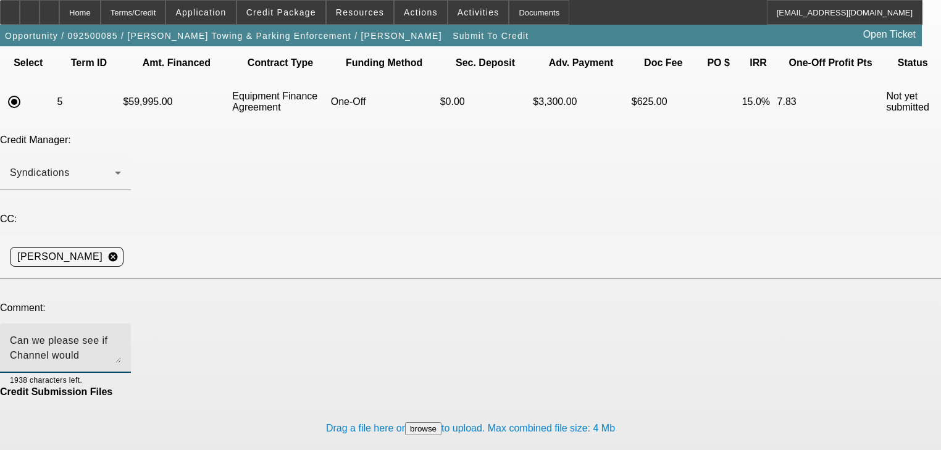
type textarea "Can we please see if Channel would consider no money down here"
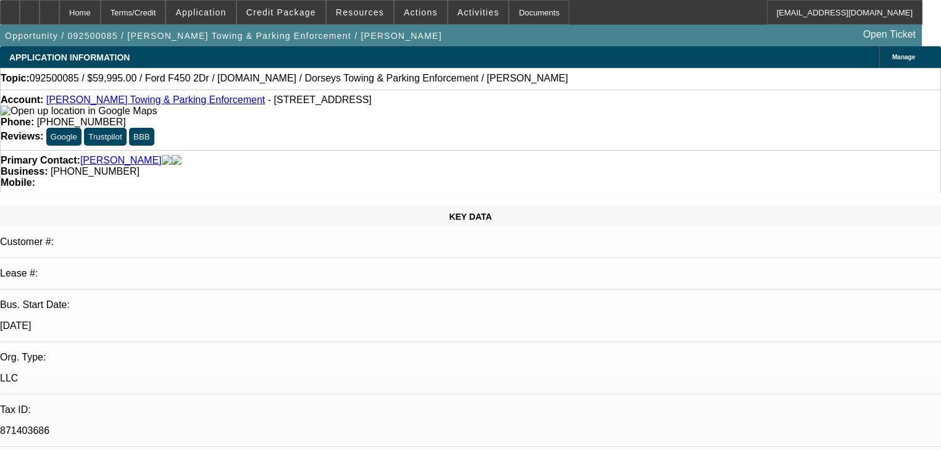
select select "0"
select select "6"
select select "2"
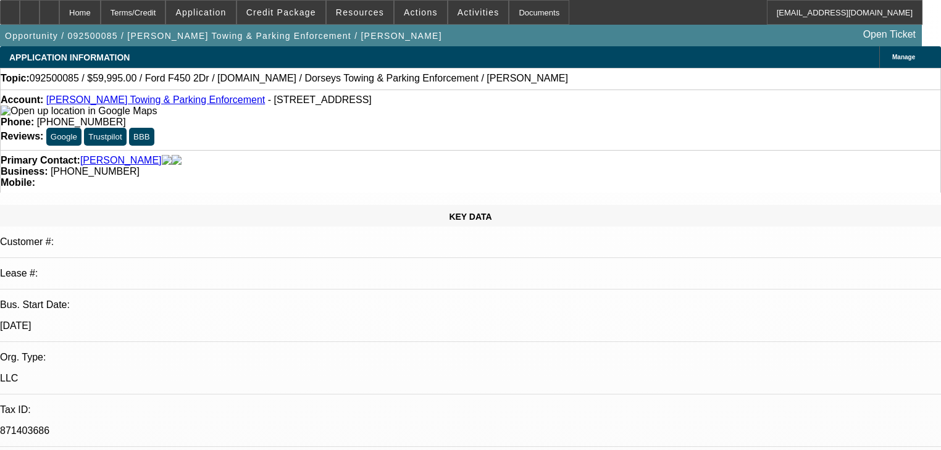
select select "2"
select select "0"
select select "6"
select select "2"
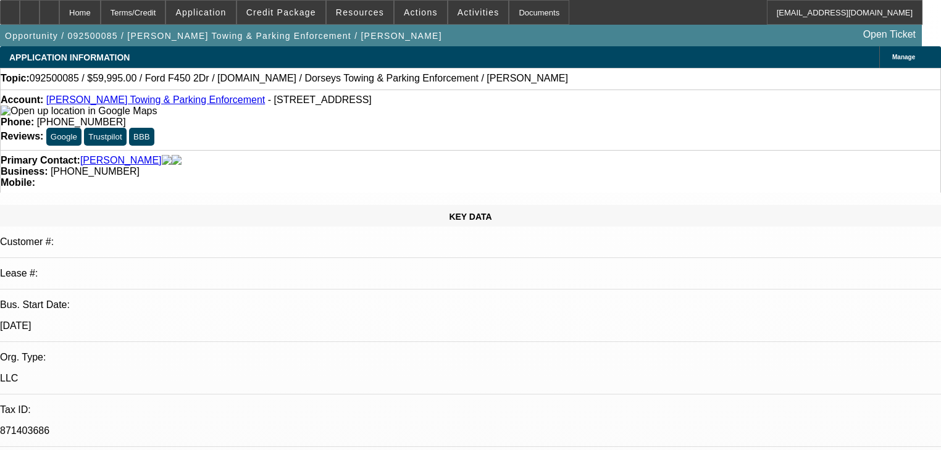
select select "0"
select select "6"
select select "0"
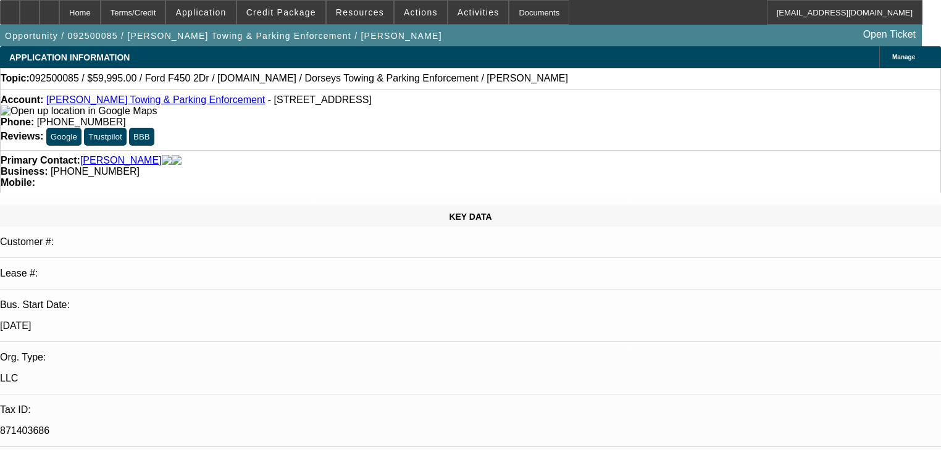
select select "6"
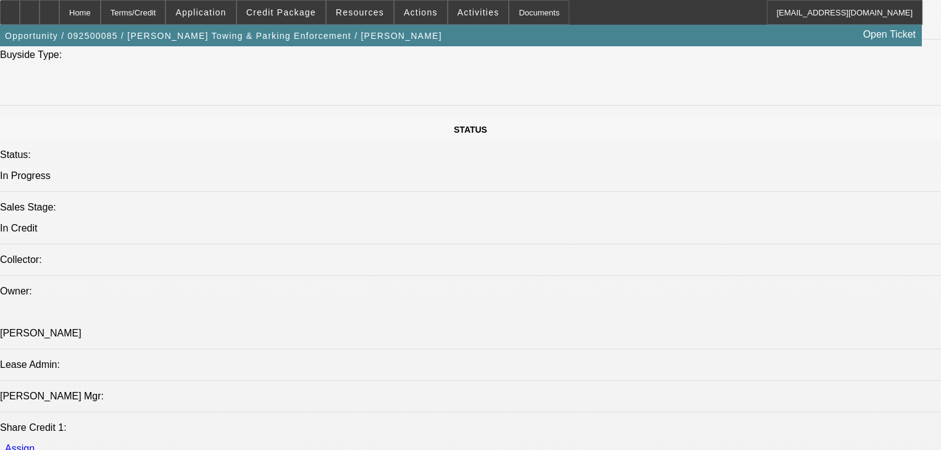
scroll to position [1156, 0]
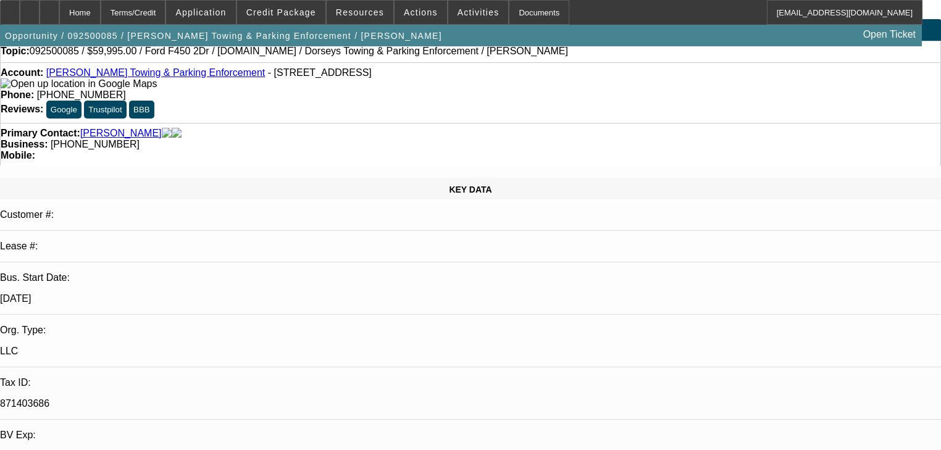
scroll to position [414, 0]
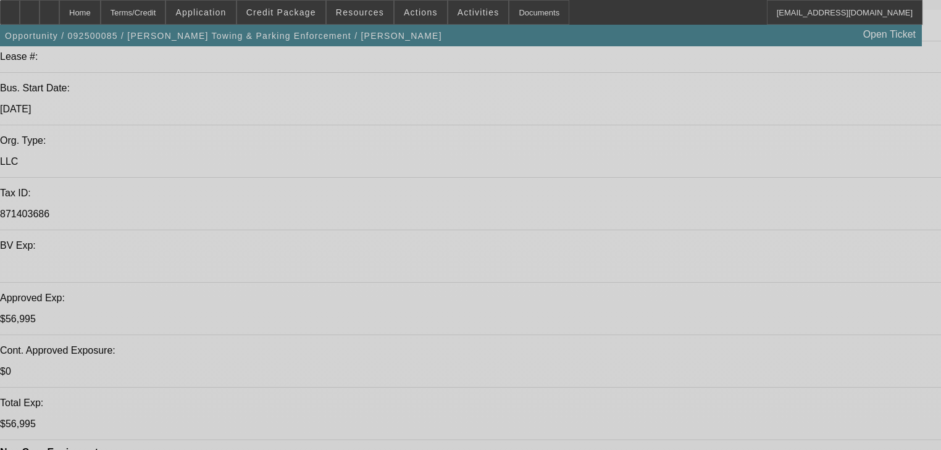
select select "0"
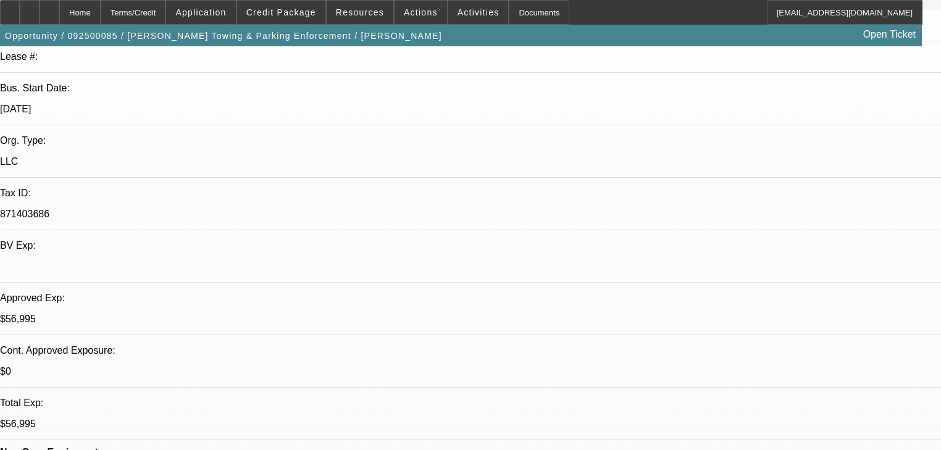
select select "0"
select select "6"
select select "2"
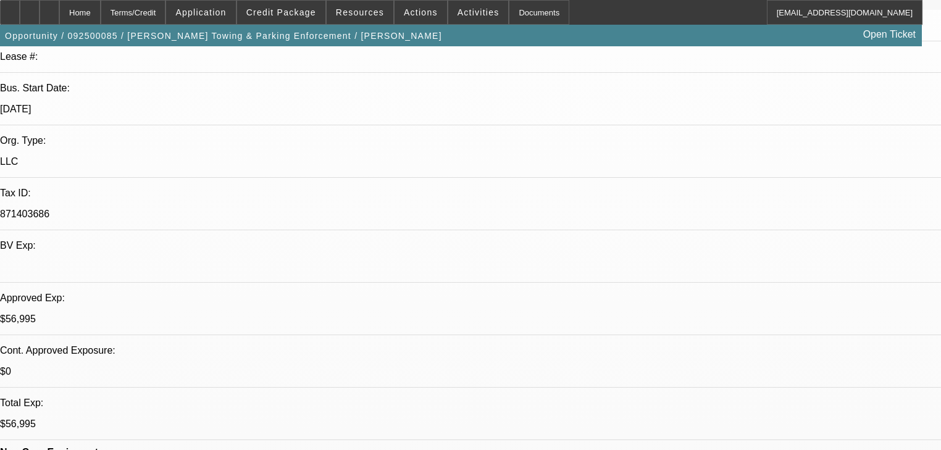
select select "0"
select select "6"
select select "2"
select select "0"
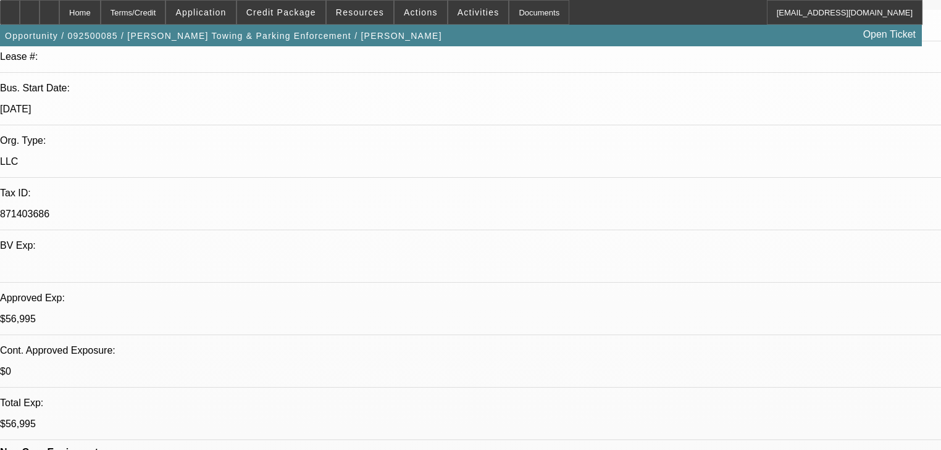
select select "6"
select select "0"
select select "6"
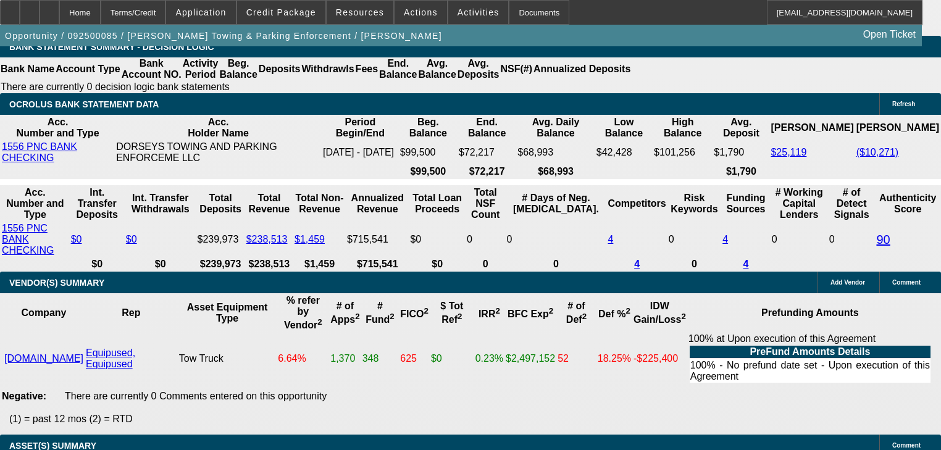
scroll to position [2273, 0]
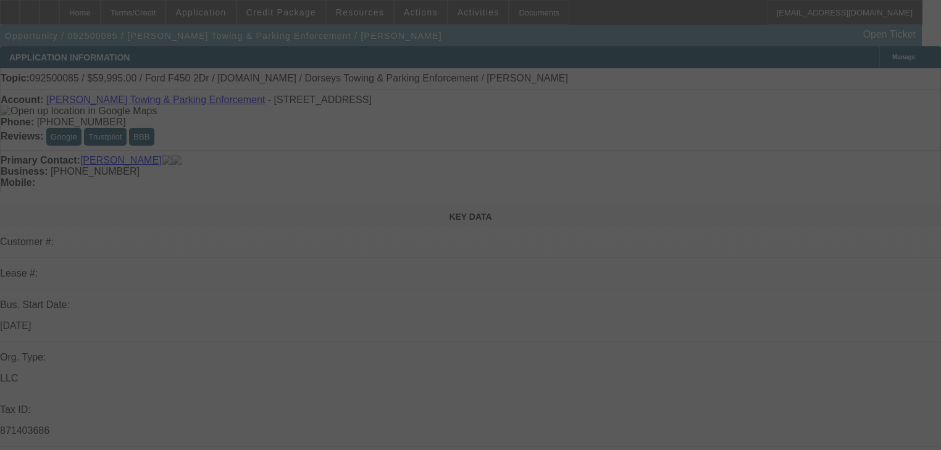
select select "0"
select select "6"
select select "2"
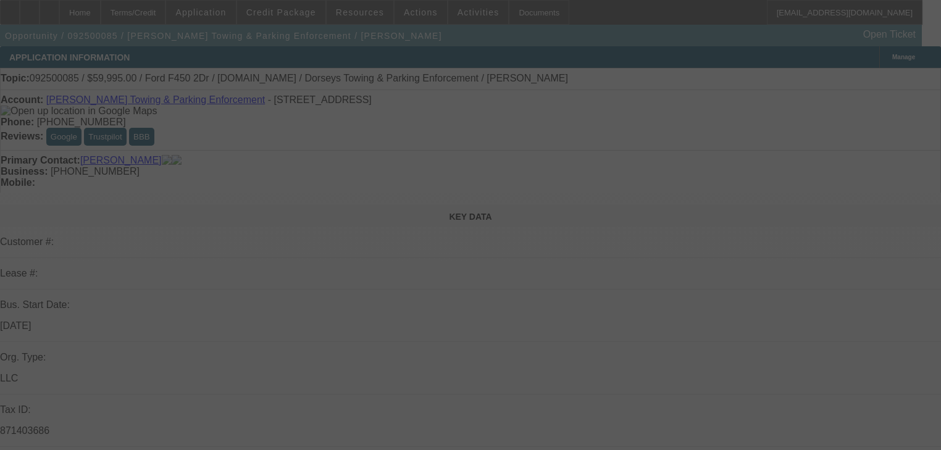
select select "2"
select select "0"
select select "6"
select select "2"
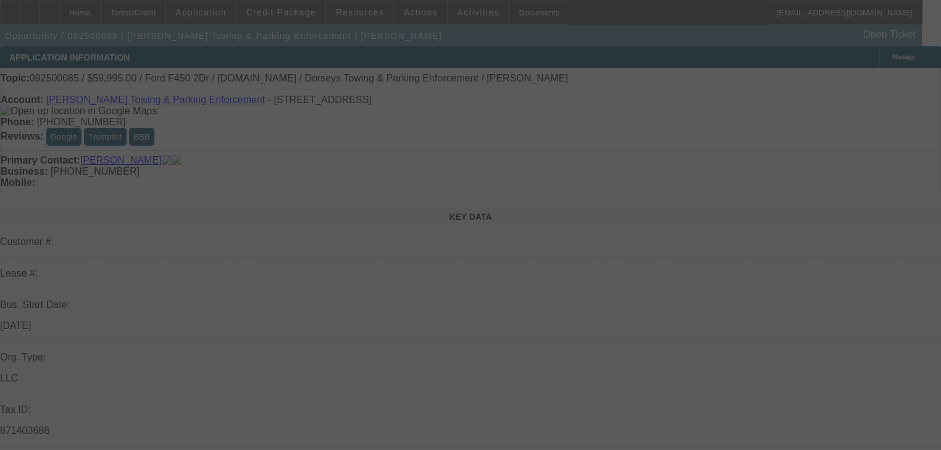
select select "0"
select select "6"
select select "0"
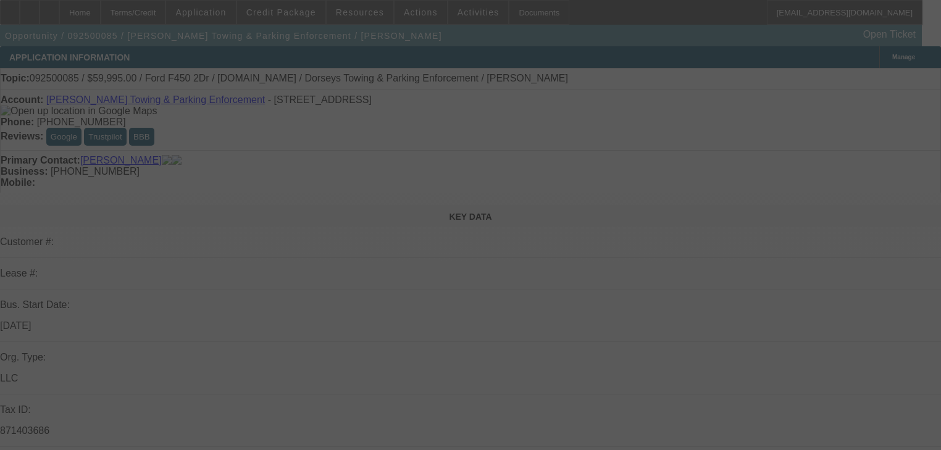
select select "6"
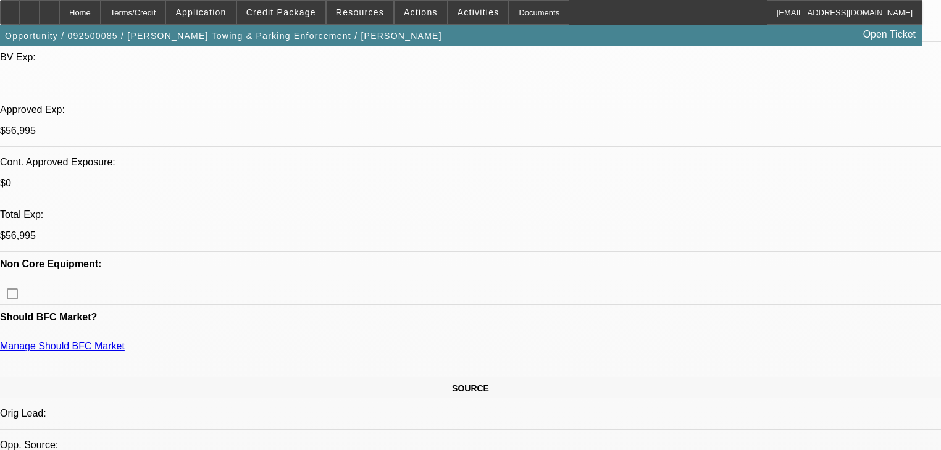
scroll to position [445, 0]
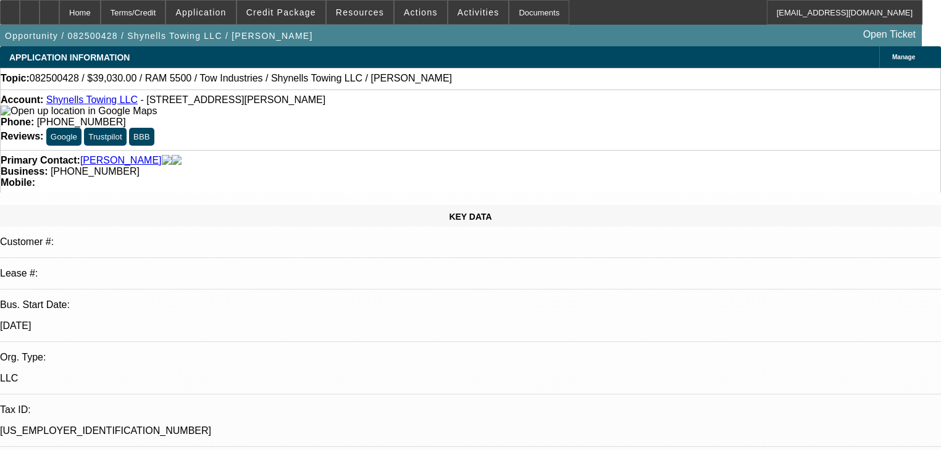
select select "0"
select select "2"
select select "0"
select select "21"
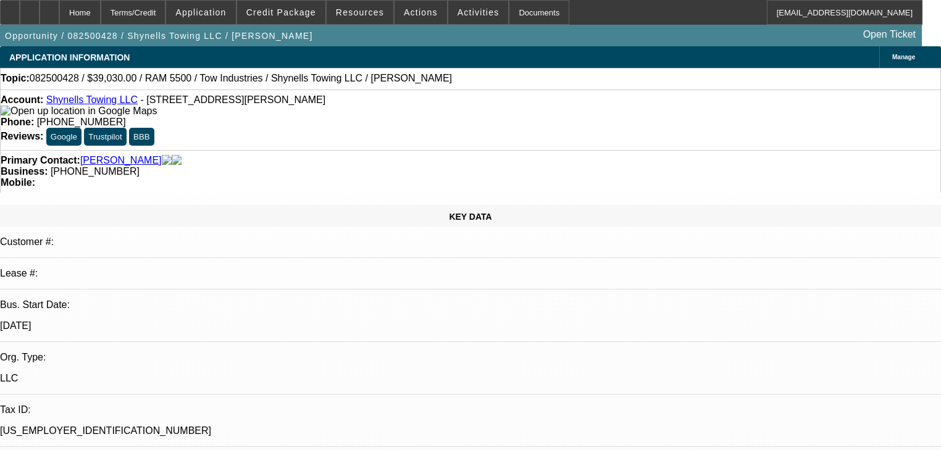
select select "0"
select select "2"
select select "0"
select select "21"
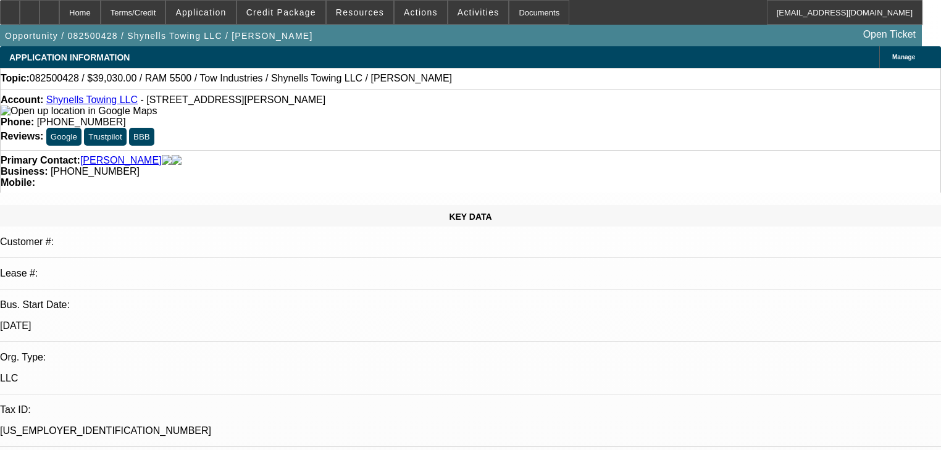
select select "0"
select select "2"
select select "0"
select select "1"
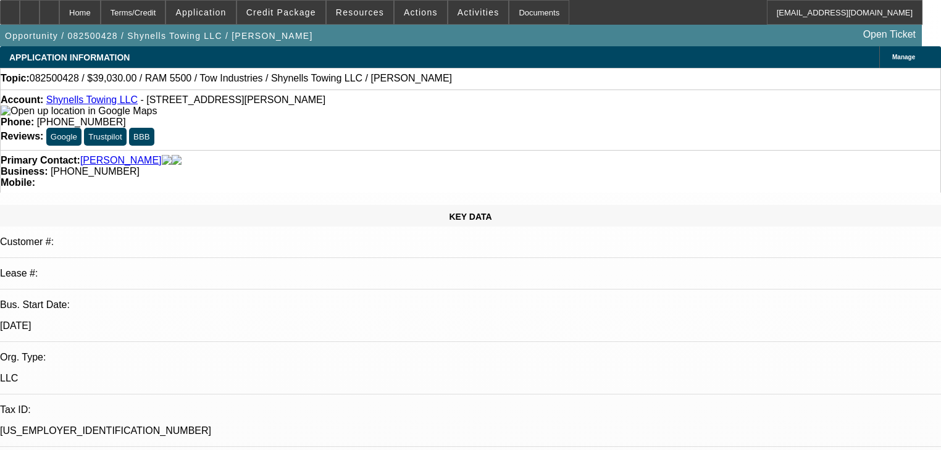
select select "0"
select select "2"
select select "0"
select select "1"
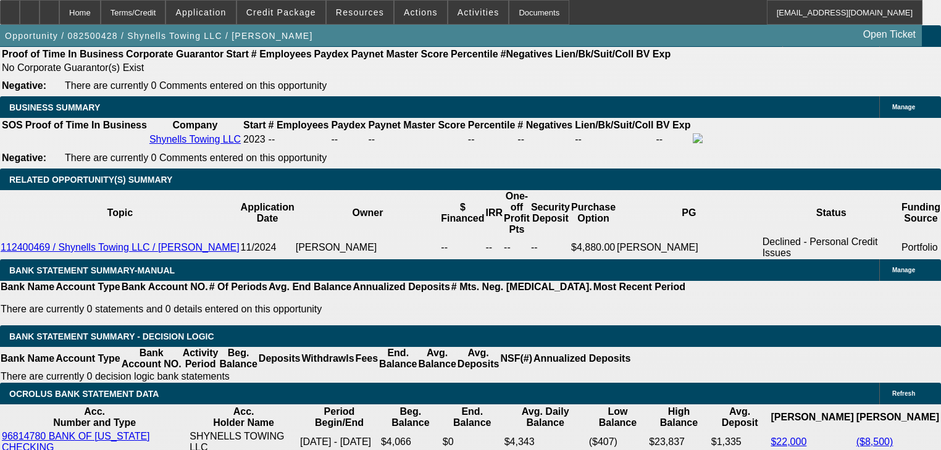
scroll to position [2075, 0]
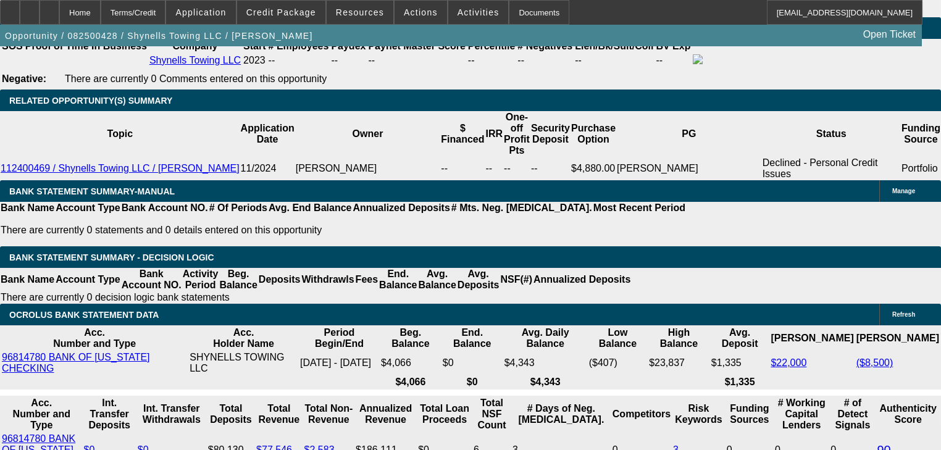
scroll to position [49, 0]
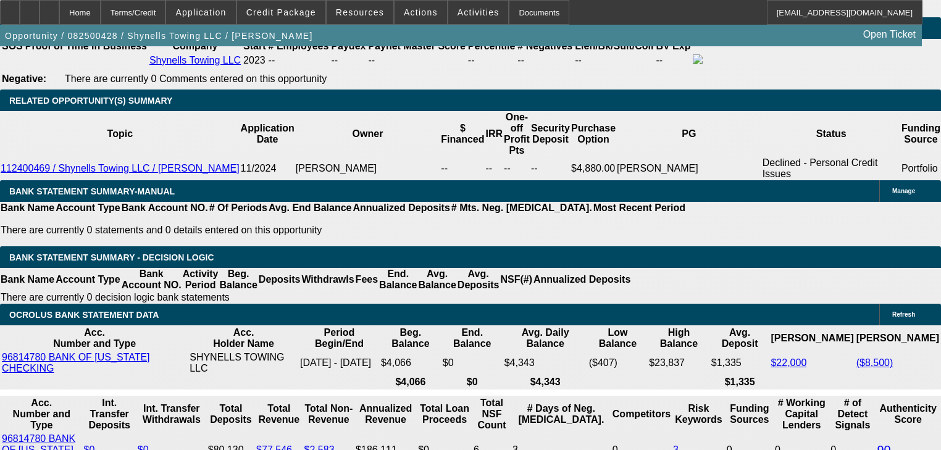
click at [318, 22] on span at bounding box center [281, 13] width 88 height 30
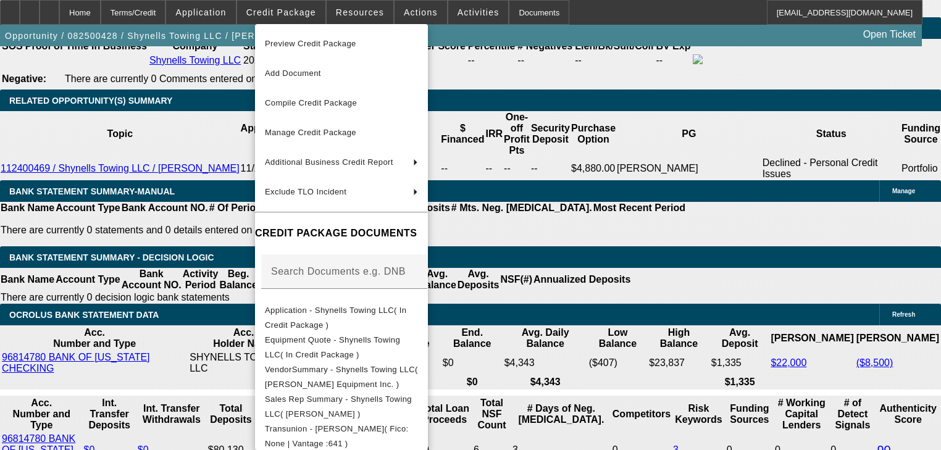
scroll to position [275, 0]
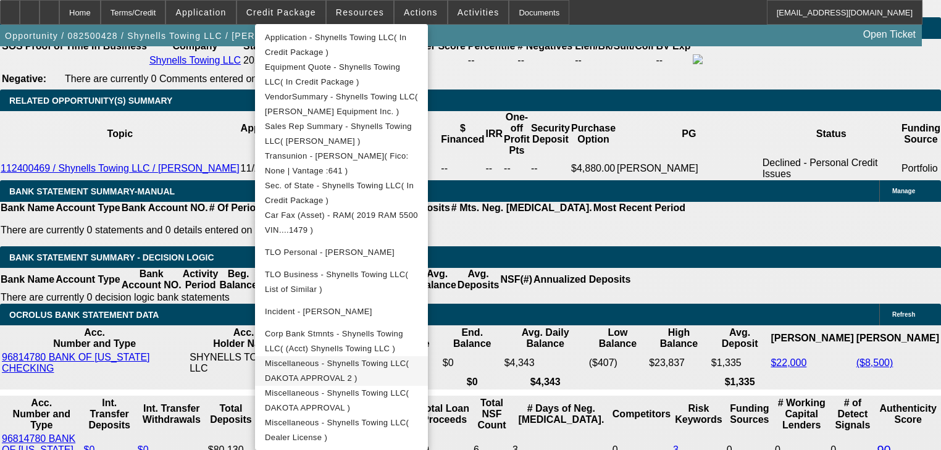
click at [408, 366] on span "Miscellaneous - Shynells Towing LLC( DAKOTA APPROVAL 2 )" at bounding box center [337, 371] width 144 height 24
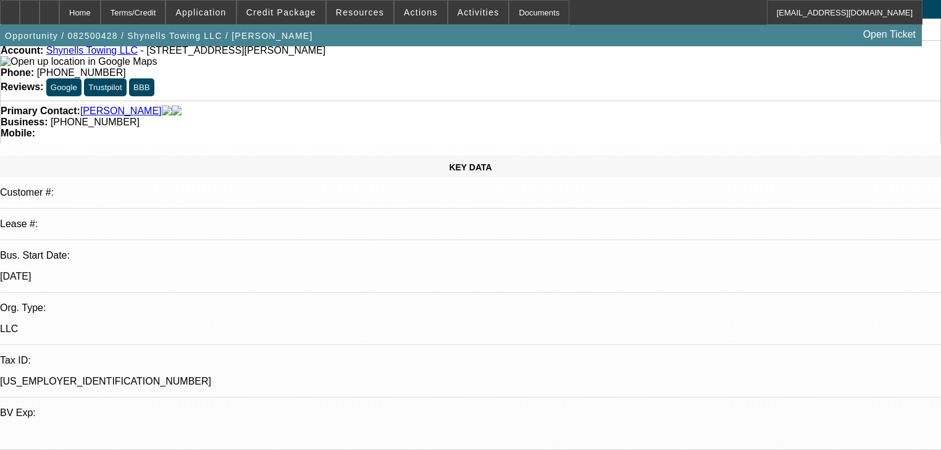
scroll to position [0, 0]
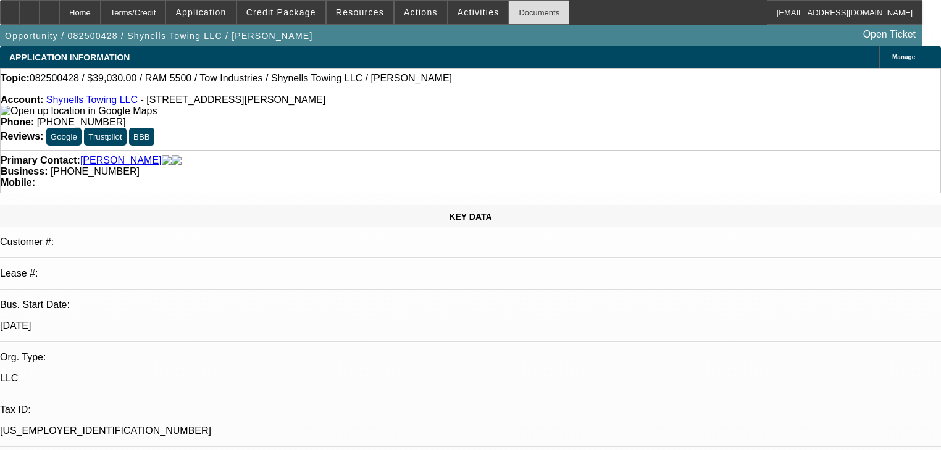
select select "0"
select select "2"
select select "0"
select select "21"
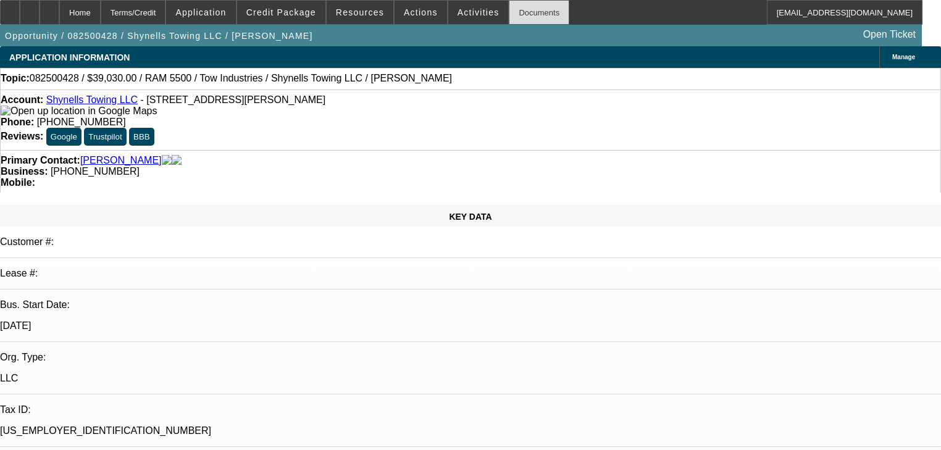
select select "0"
select select "2"
select select "0"
select select "21"
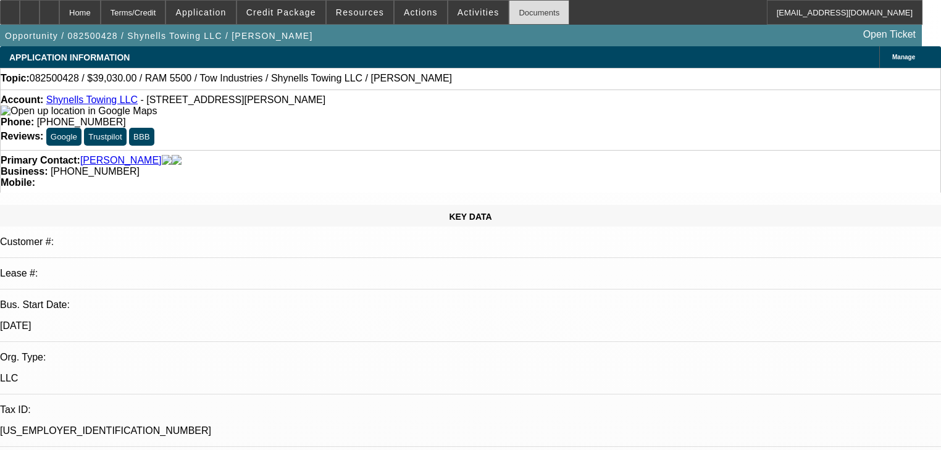
select select "0"
select select "2"
select select "0"
select select "1"
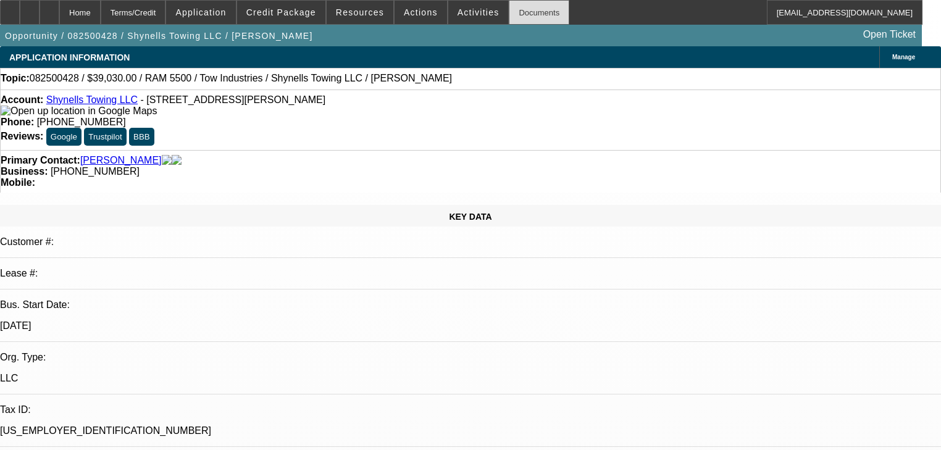
select select "0"
select select "2"
select select "0"
select select "1"
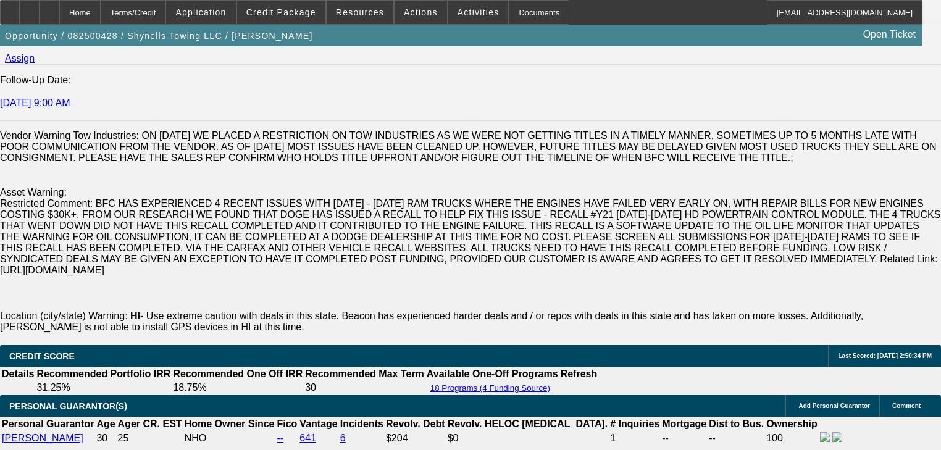
scroll to position [1878, 0]
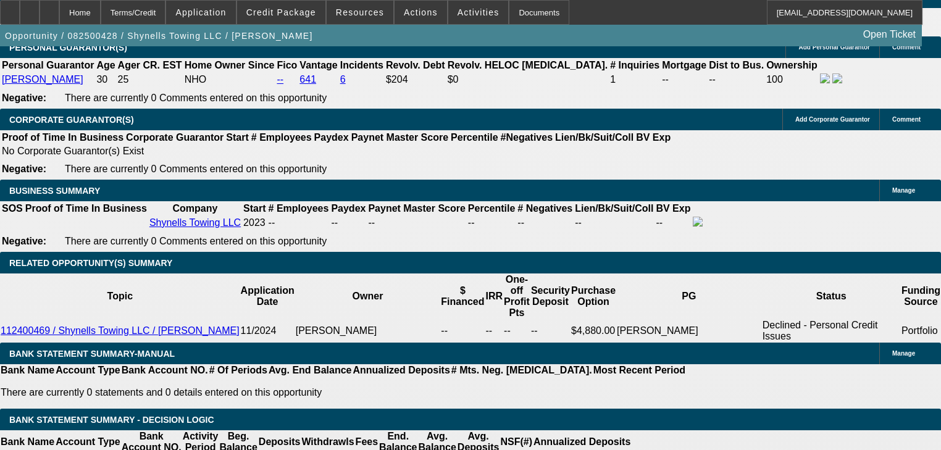
scroll to position [2224, 0]
